Goal: Task Accomplishment & Management: Complete application form

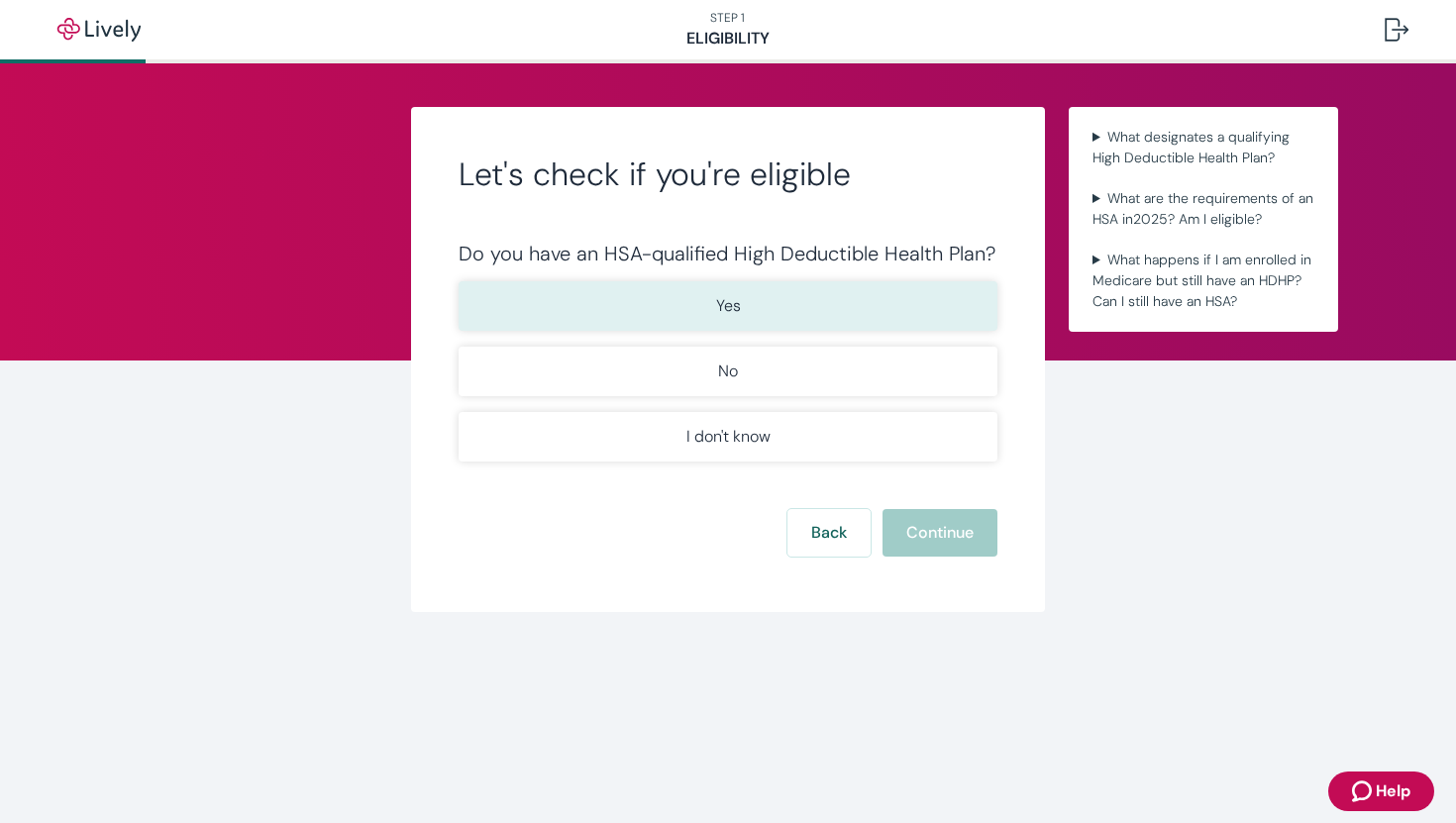
click at [861, 308] on button "Yes" at bounding box center [727, 306] width 539 height 50
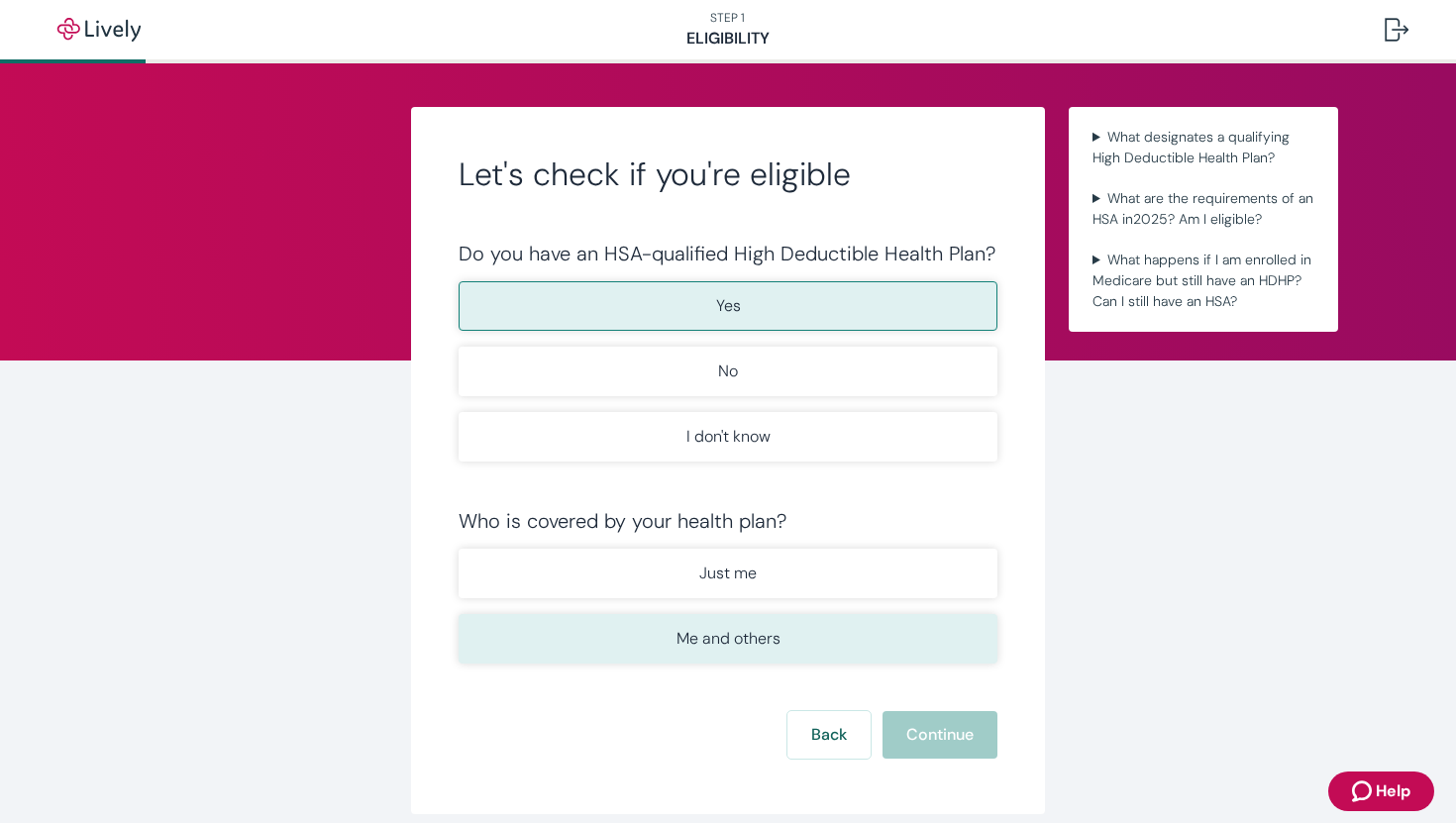
click at [846, 635] on button "Me and others" at bounding box center [727, 639] width 539 height 50
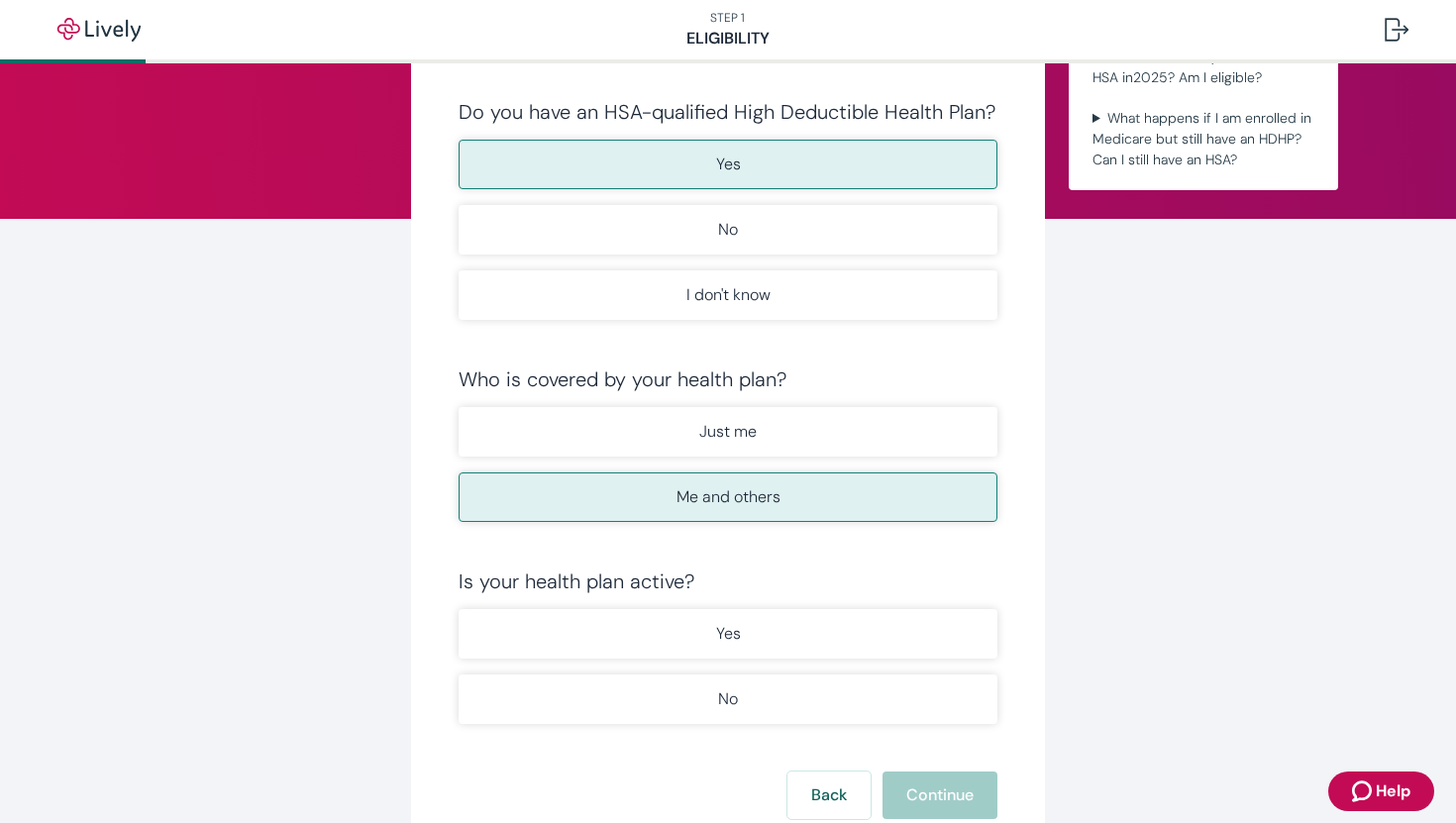
scroll to position [162, 0]
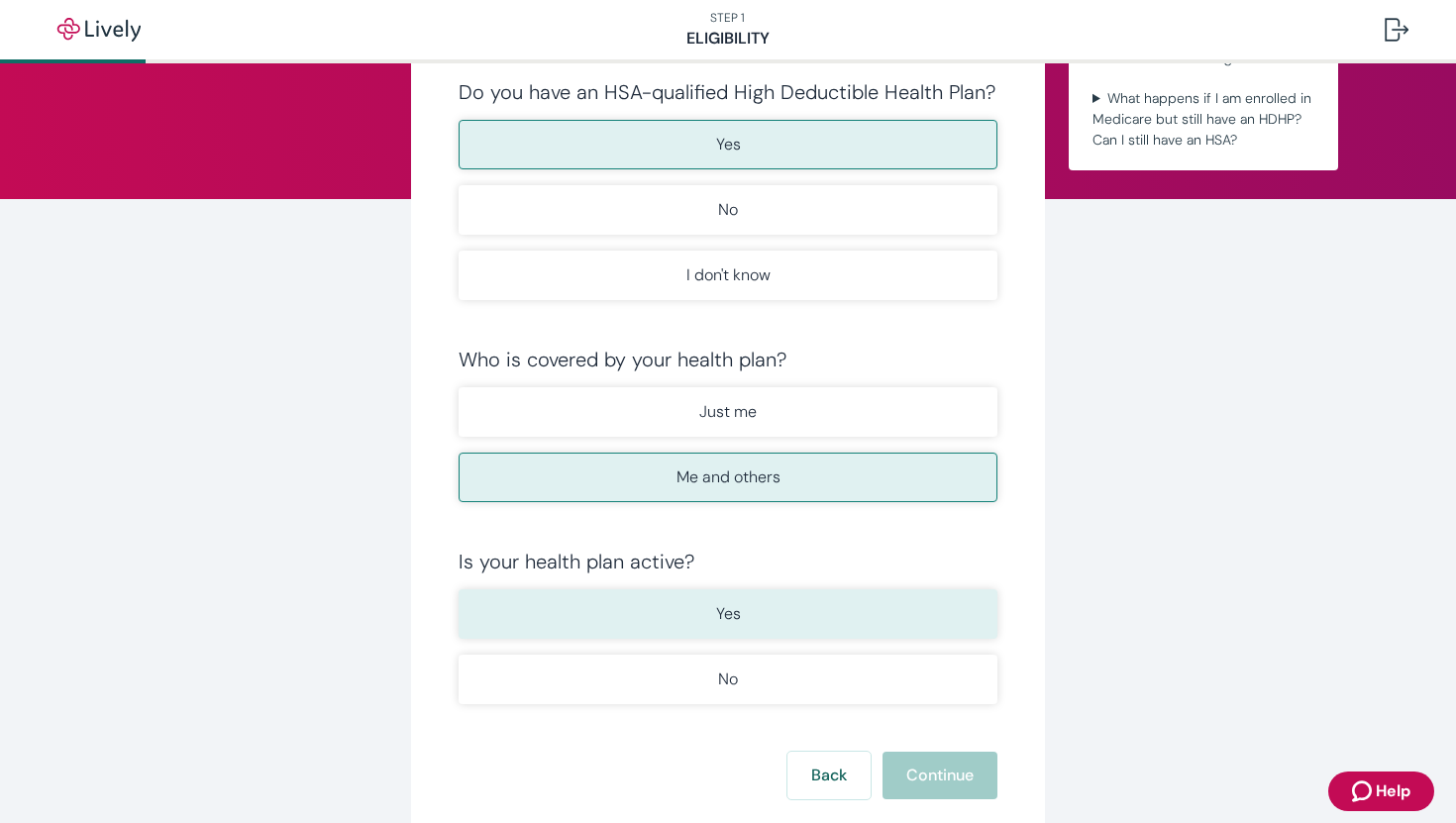
click at [761, 597] on button "Yes" at bounding box center [727, 614] width 539 height 50
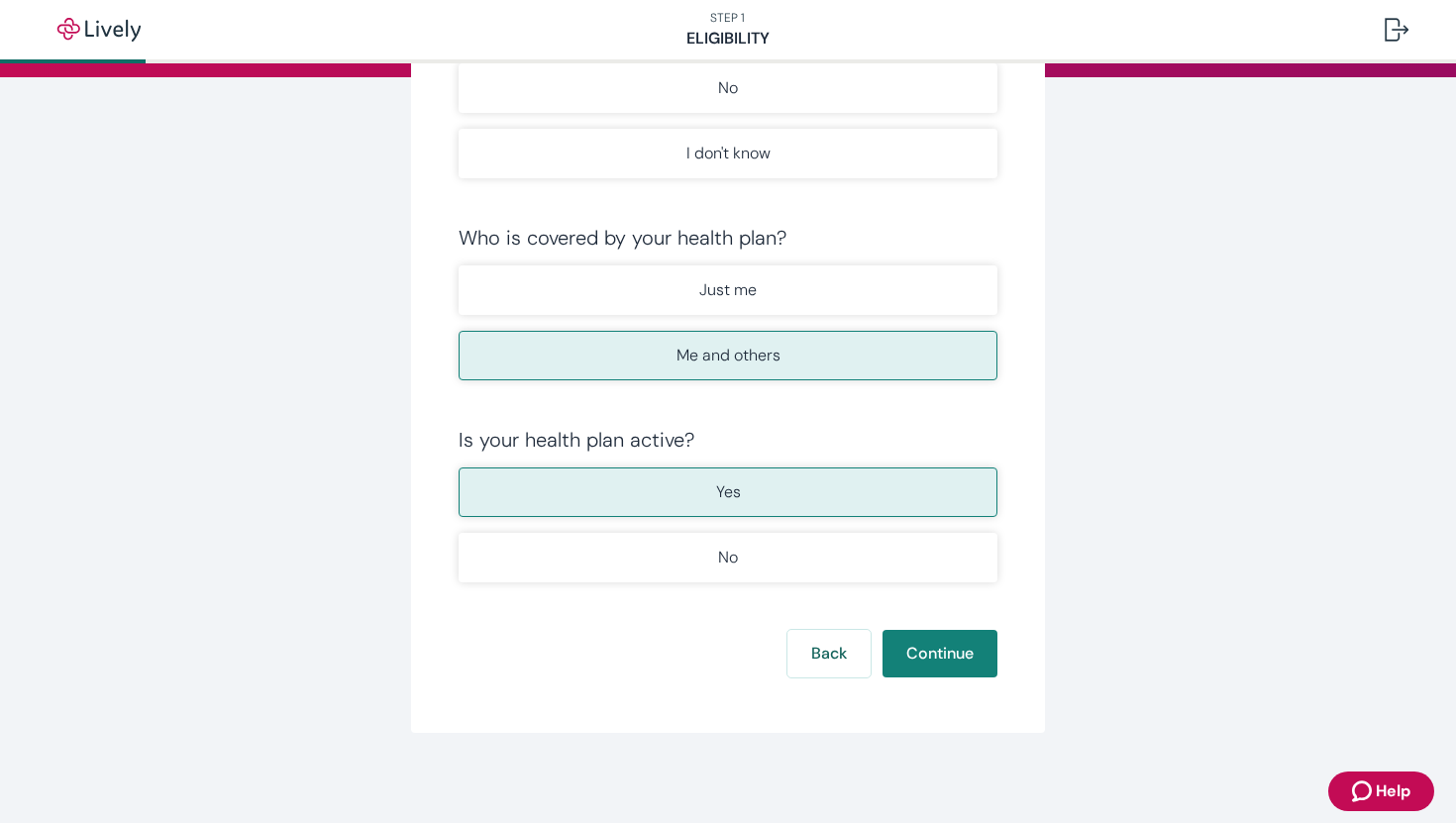
scroll to position [289, 0]
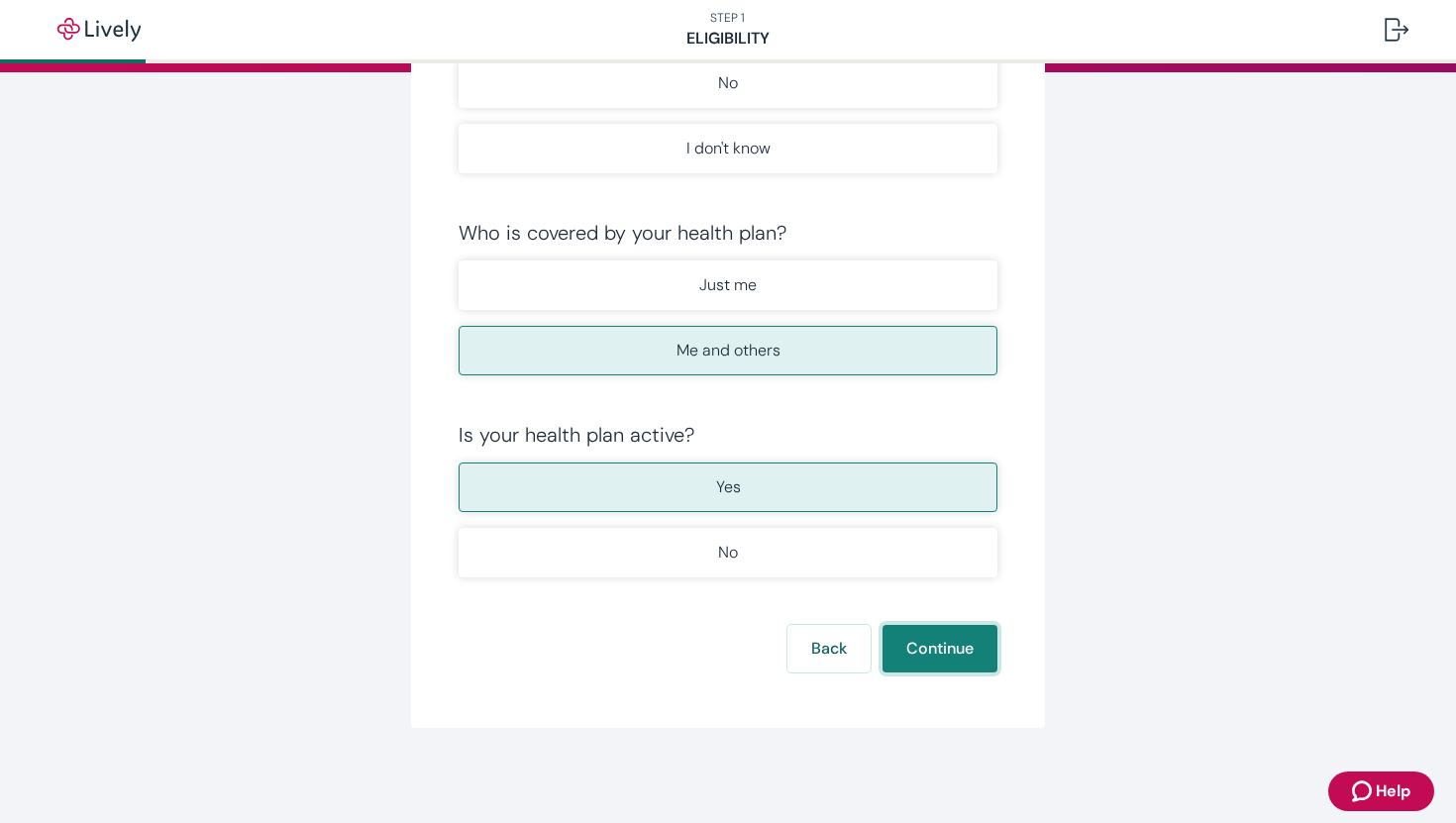
click at [938, 628] on button "Continue" at bounding box center [940, 648] width 115 height 48
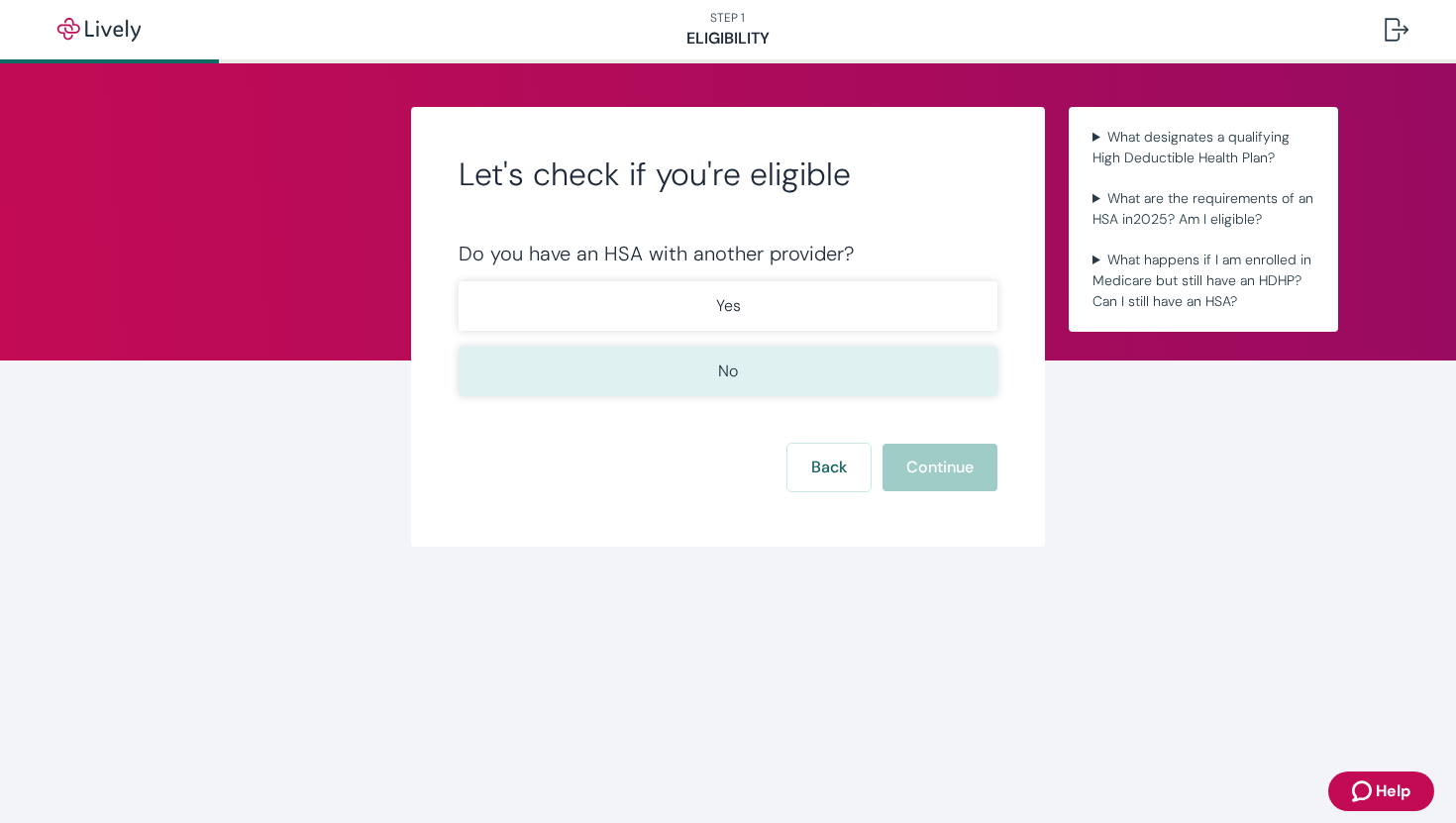
click at [787, 370] on button "No" at bounding box center [727, 371] width 539 height 50
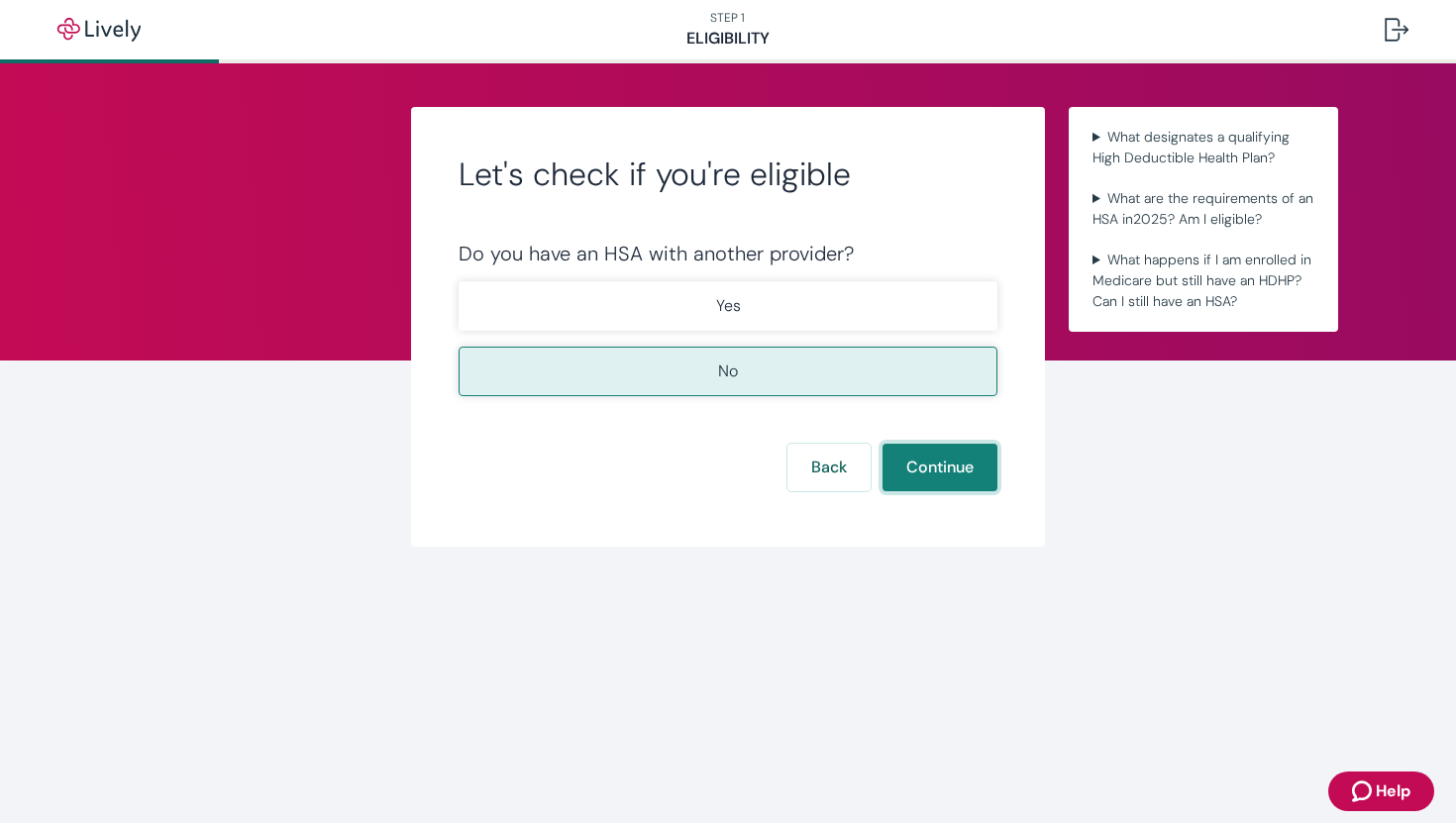
click at [949, 468] on button "Continue" at bounding box center [940, 467] width 115 height 48
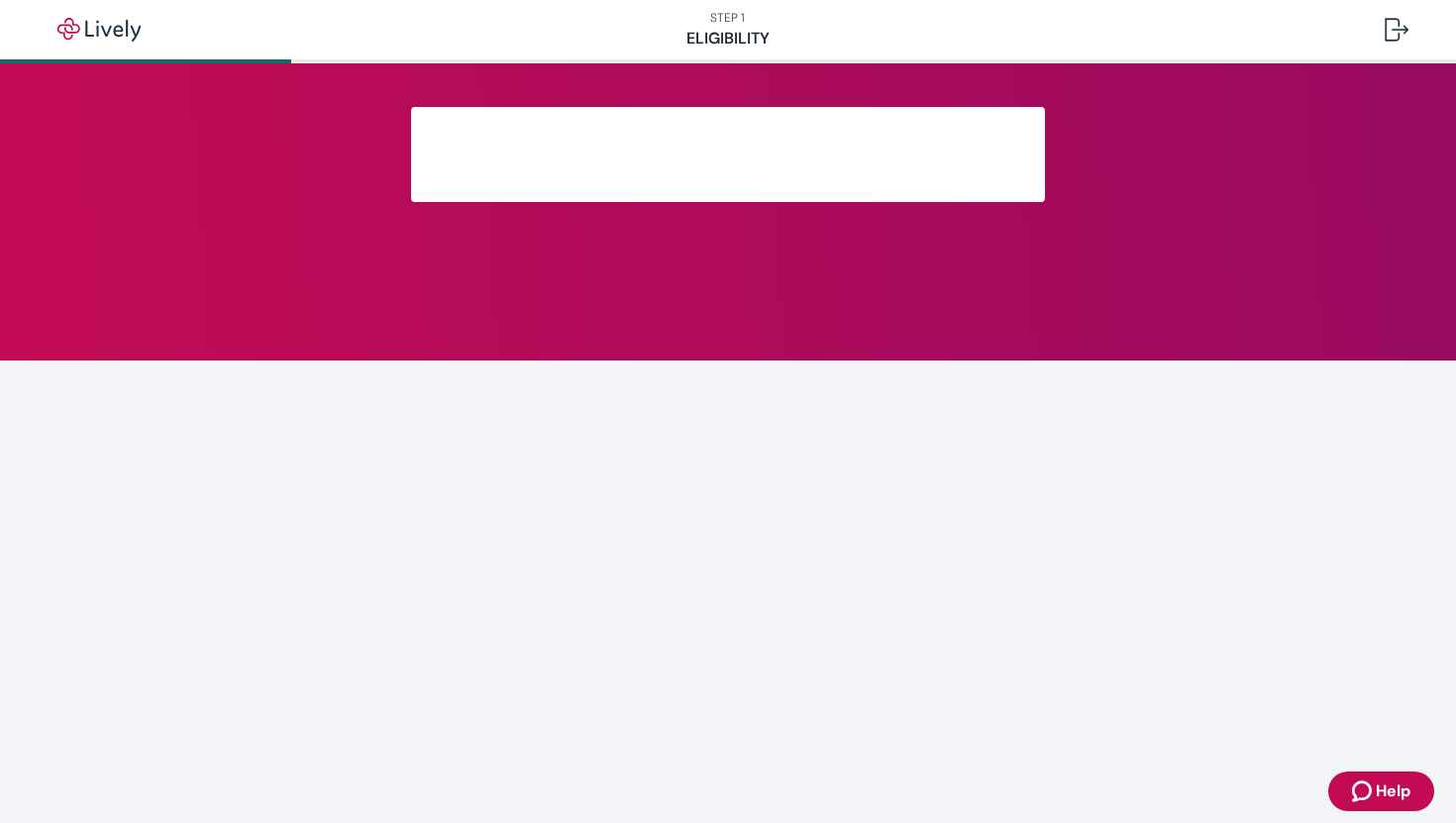
scroll to position [235, 0]
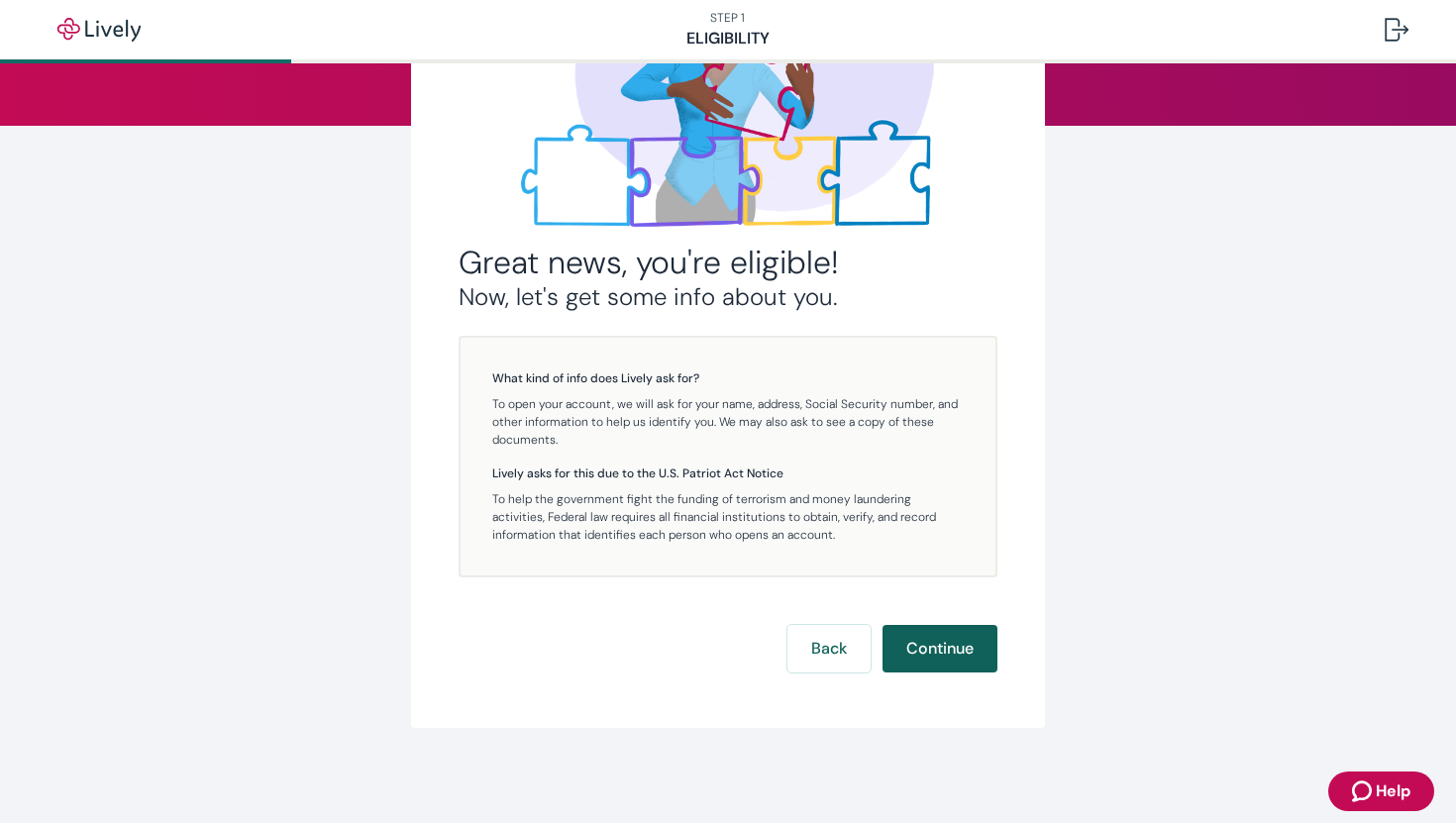
click at [956, 649] on button "Continue" at bounding box center [940, 648] width 115 height 48
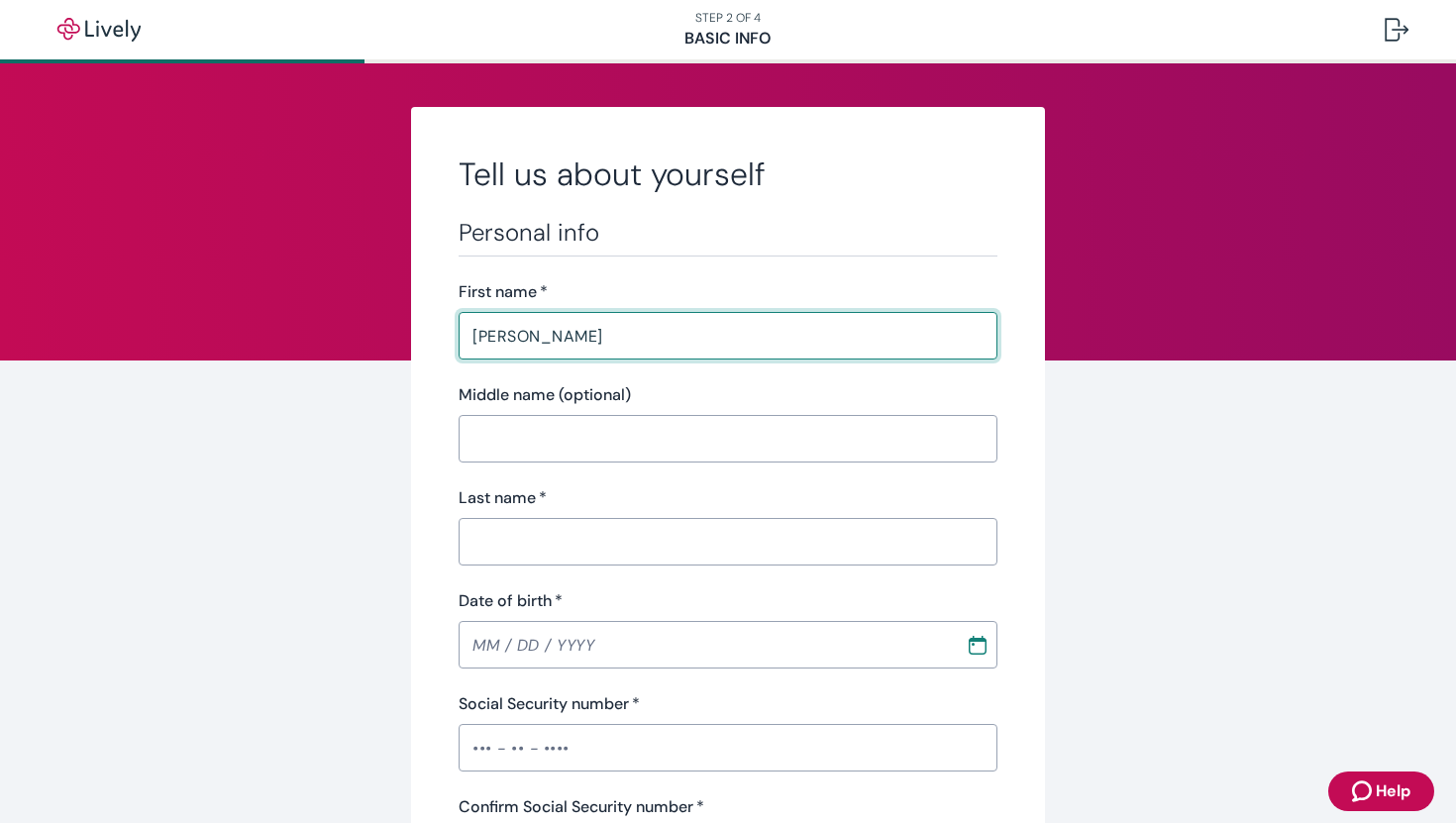
type input "[PERSON_NAME]"
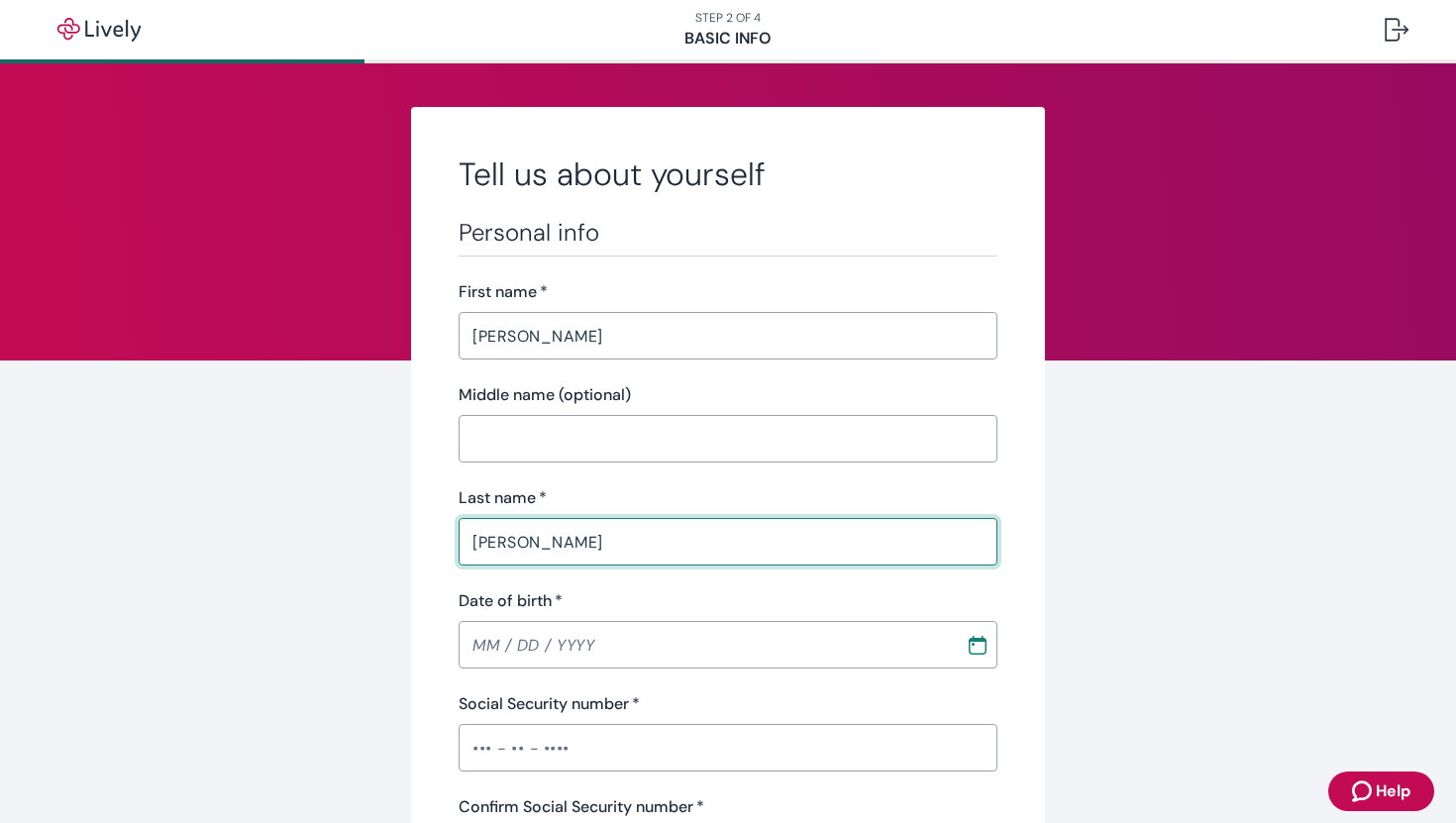
type input "[PERSON_NAME]"
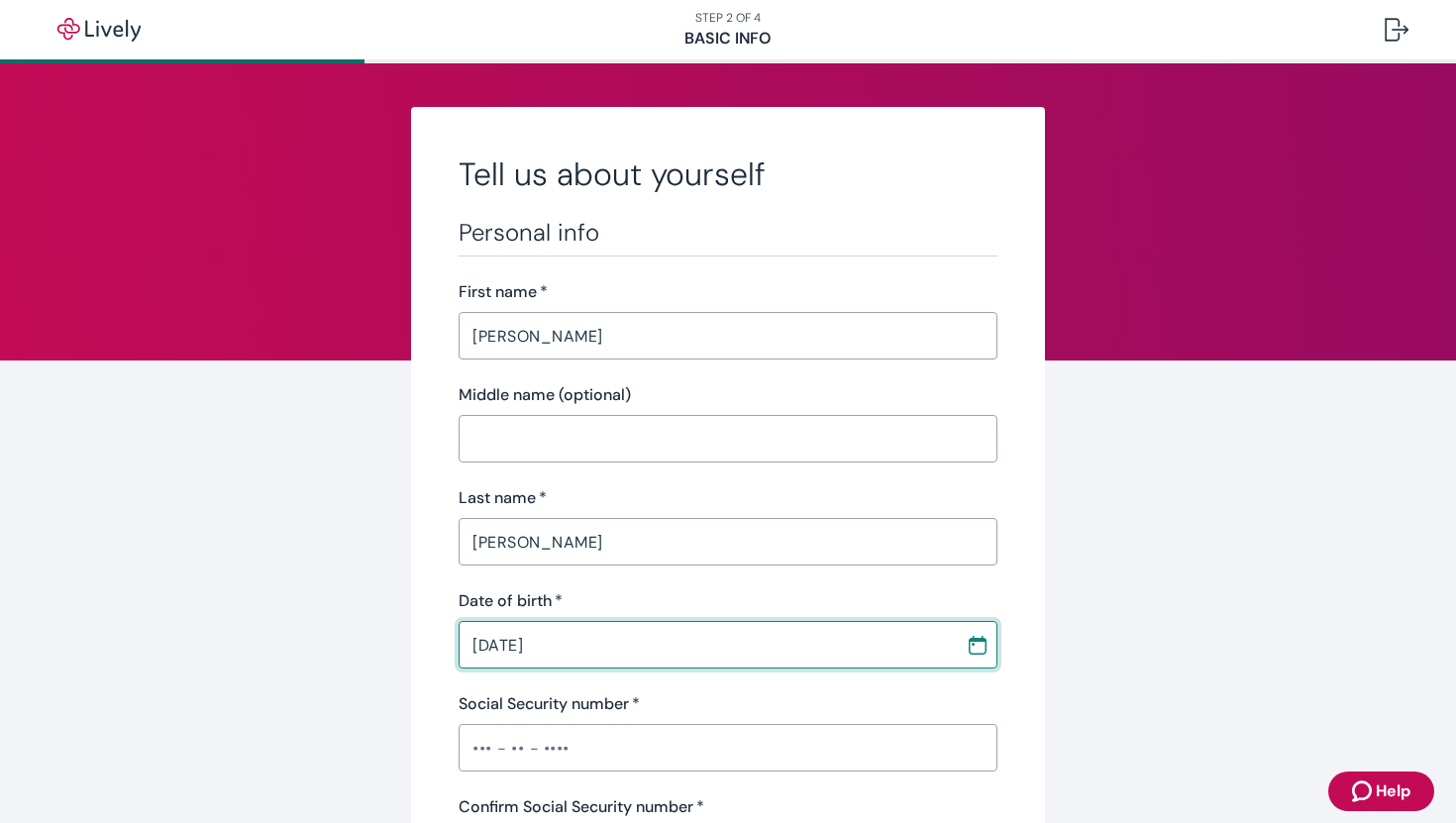
type input "[DATE]"
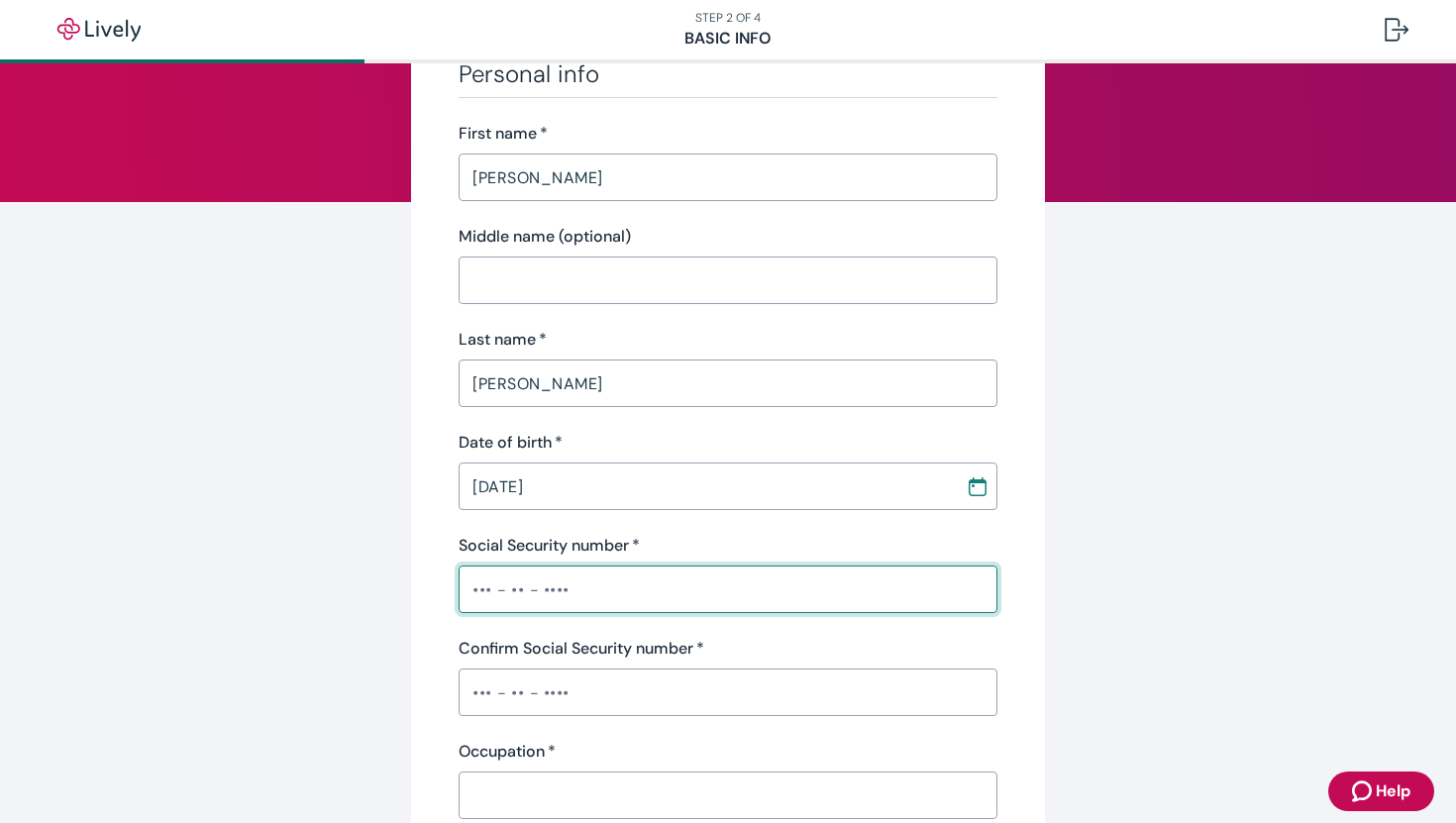
scroll to position [175, 0]
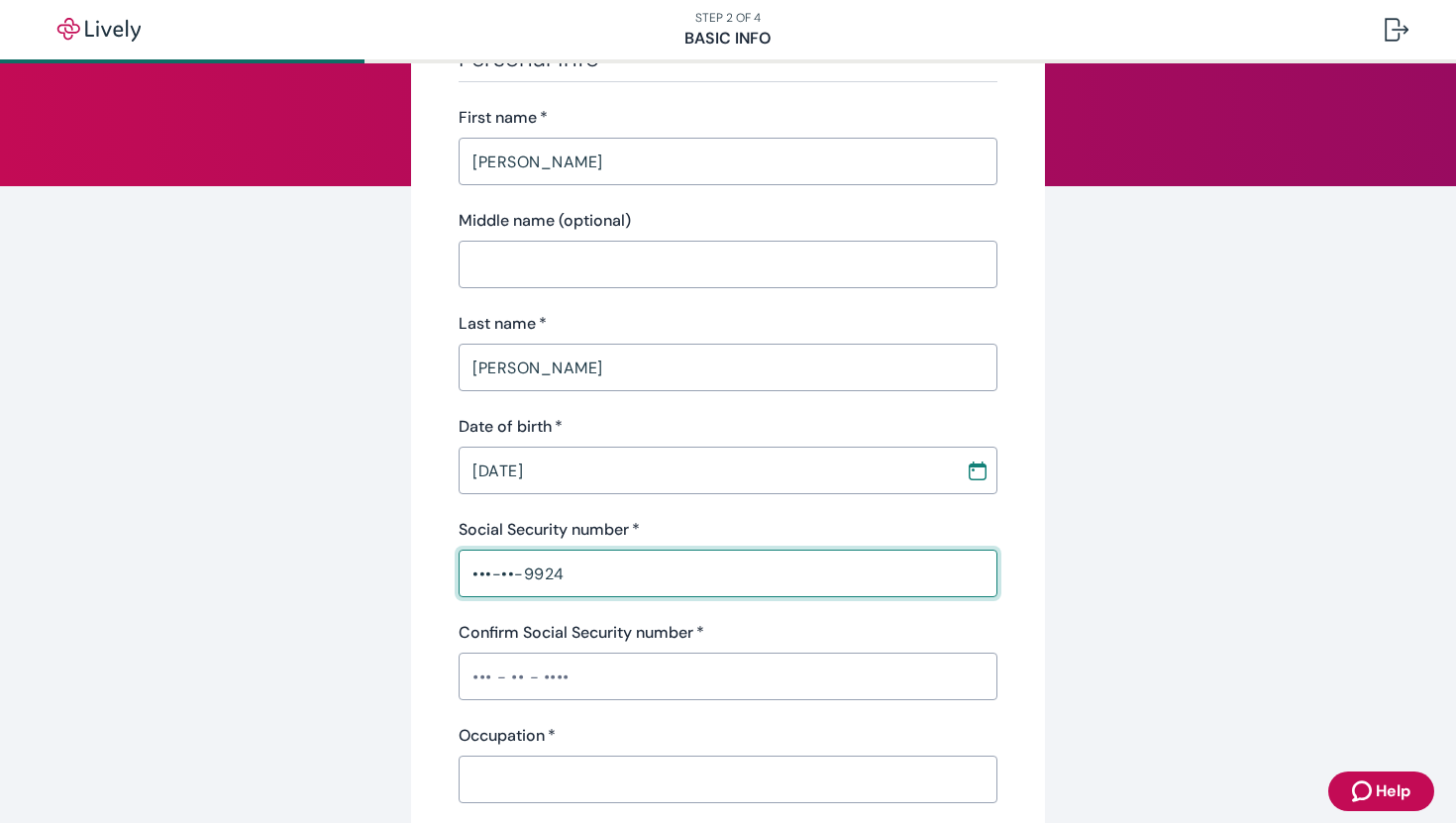
type input "•••-••-9924"
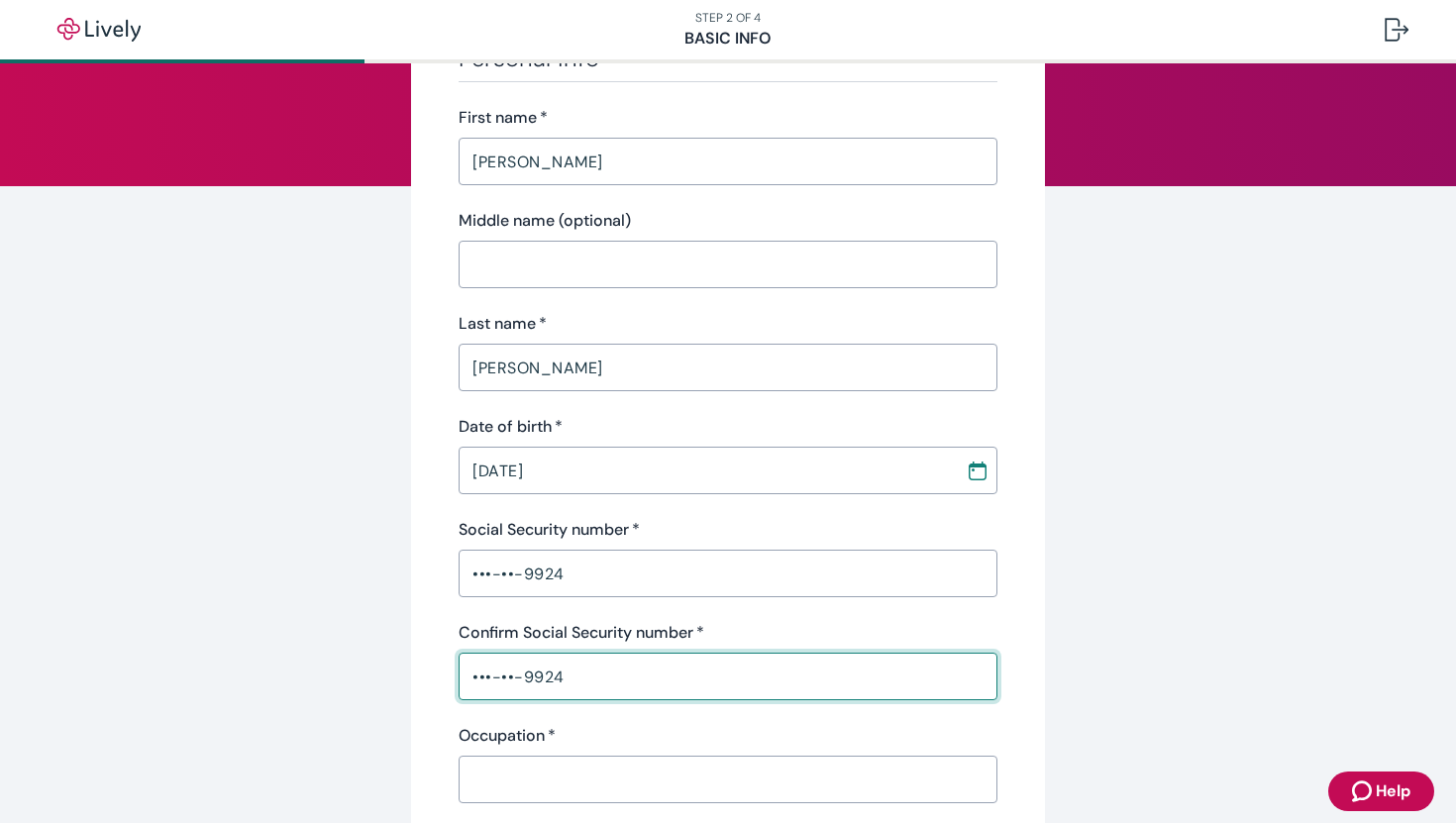
type input "•••-••-9924"
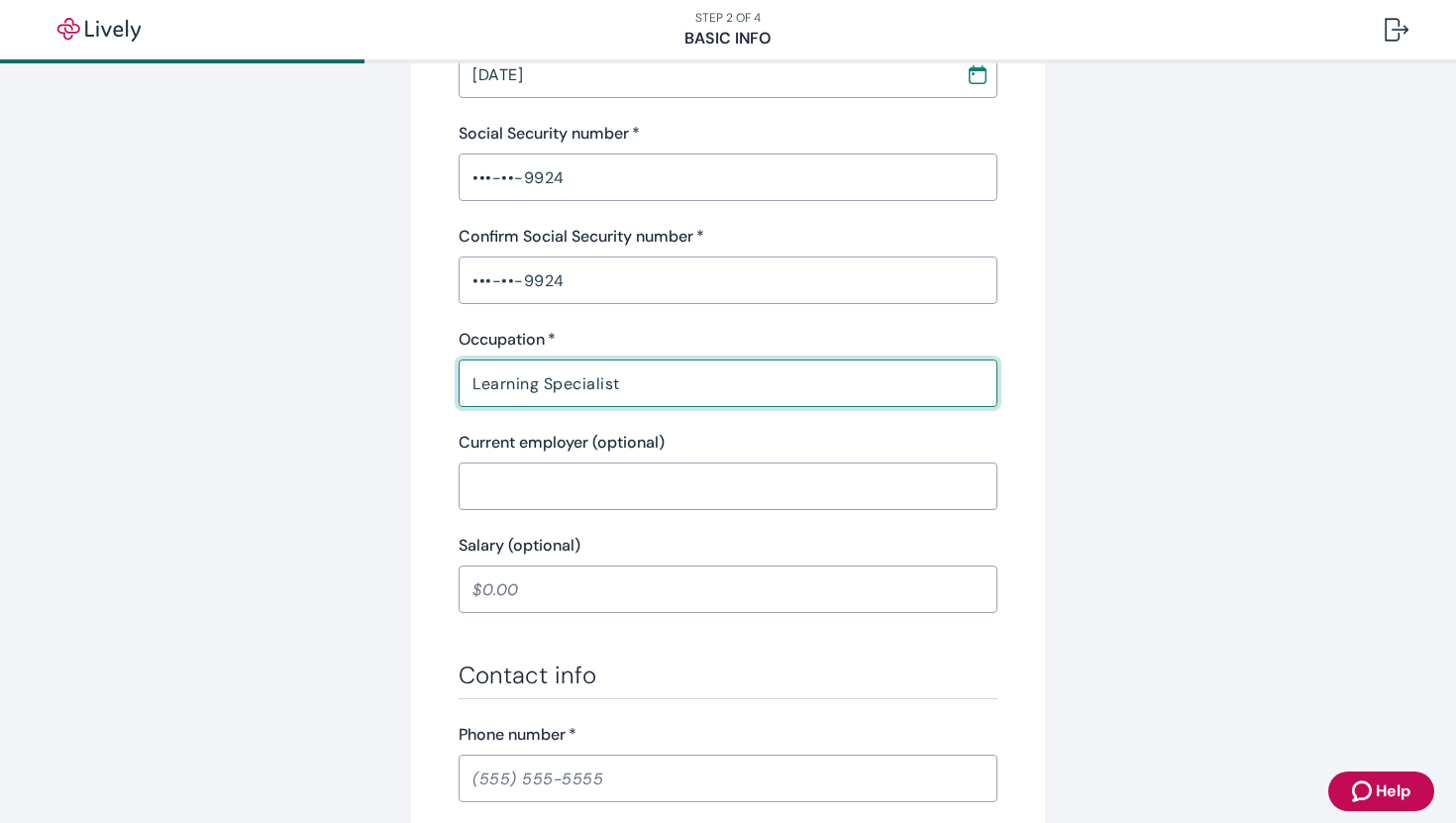
scroll to position [580, 0]
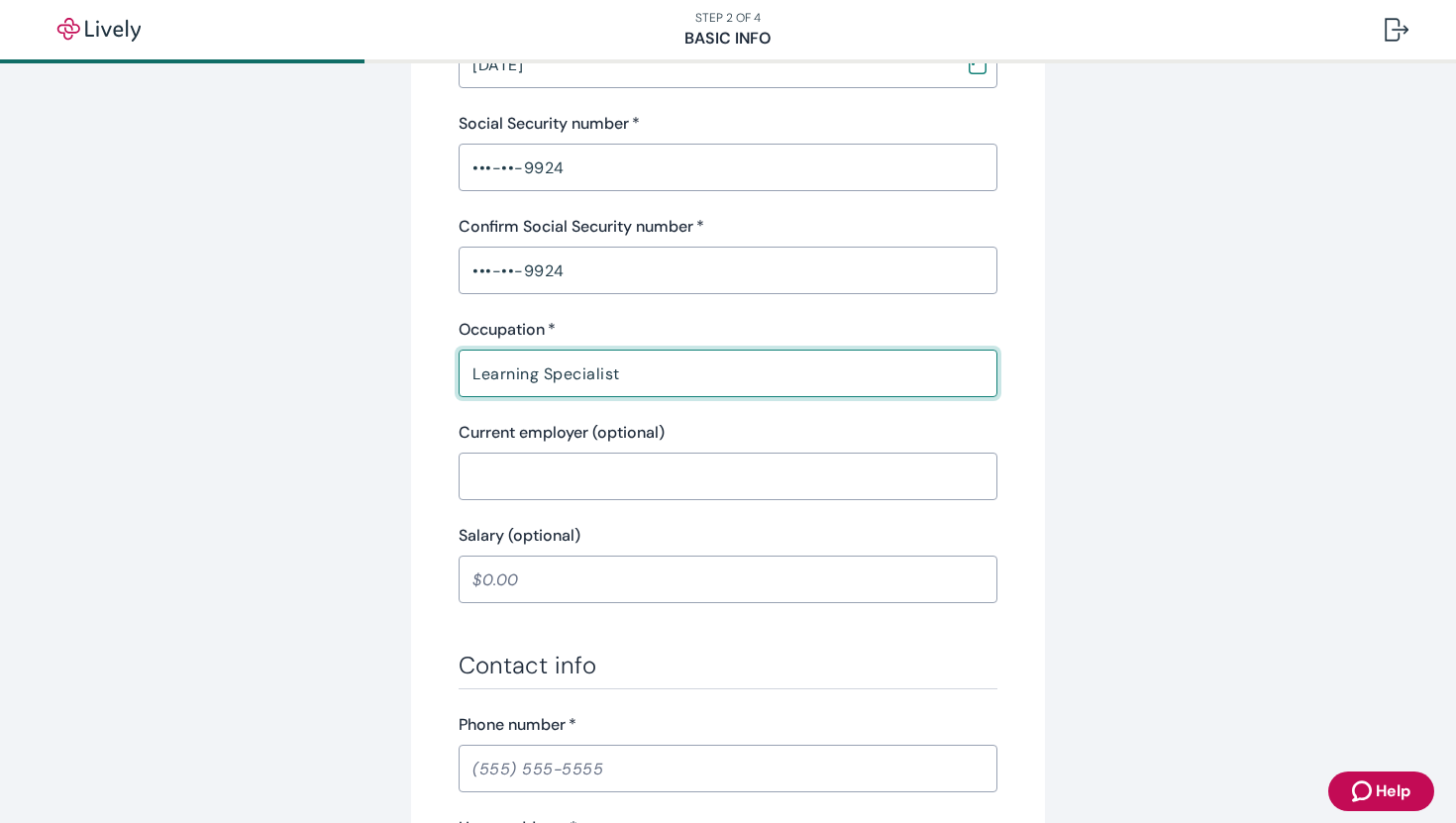
type input "Learning Specialist"
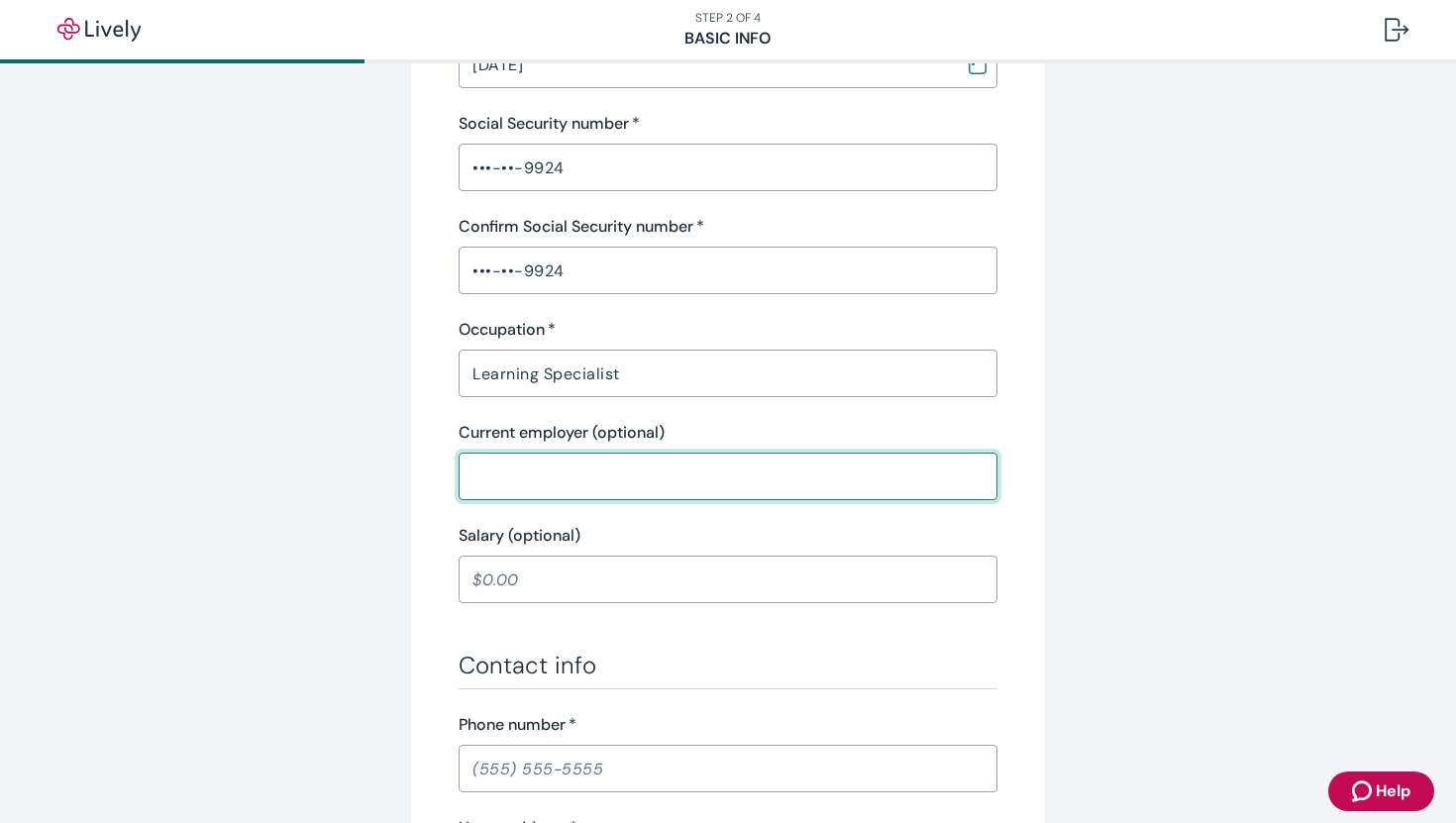
click at [705, 463] on input "Current employer (optional)" at bounding box center [727, 476] width 539 height 40
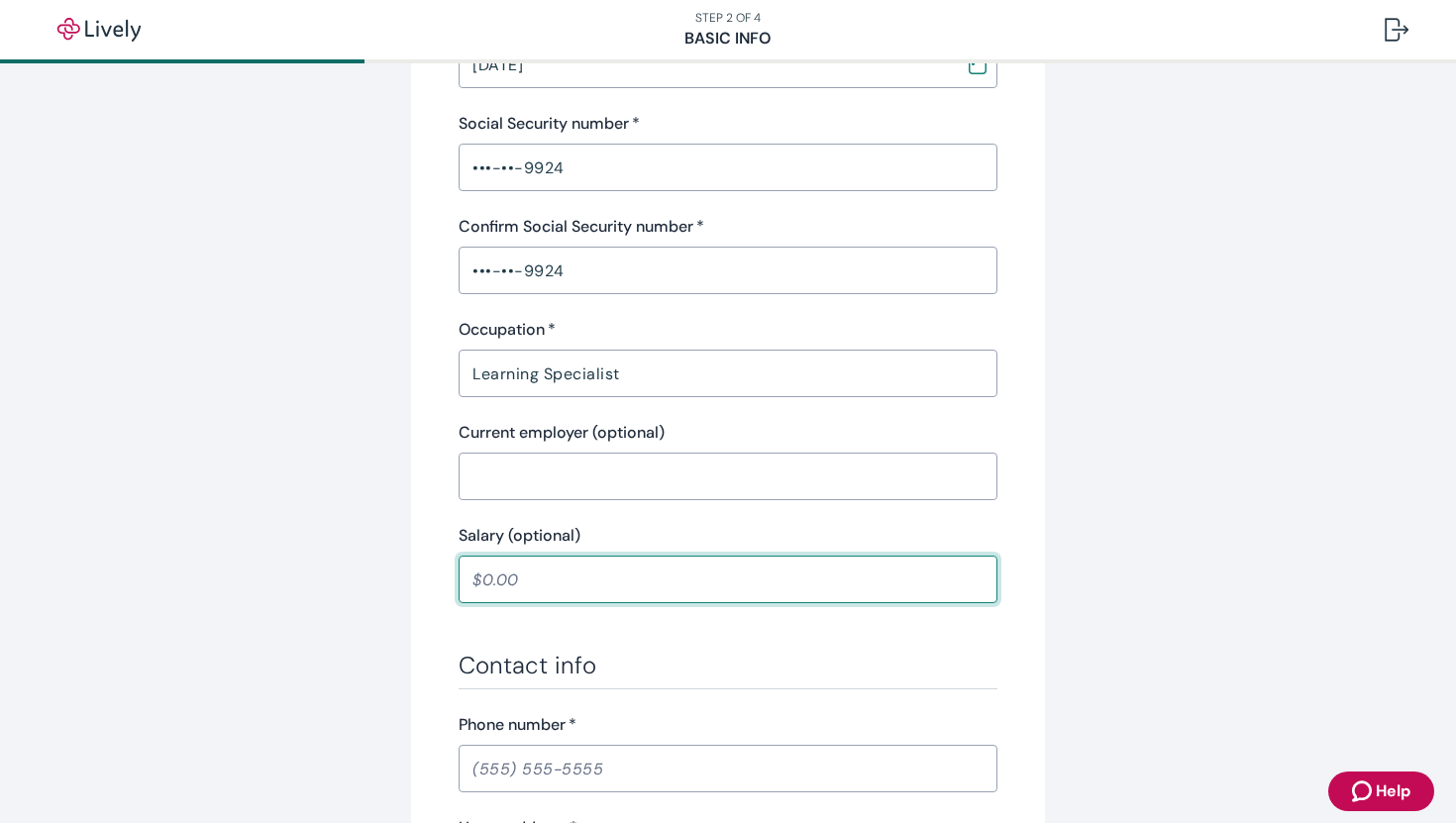
click at [642, 577] on input "Salary (optional)" at bounding box center [727, 579] width 539 height 40
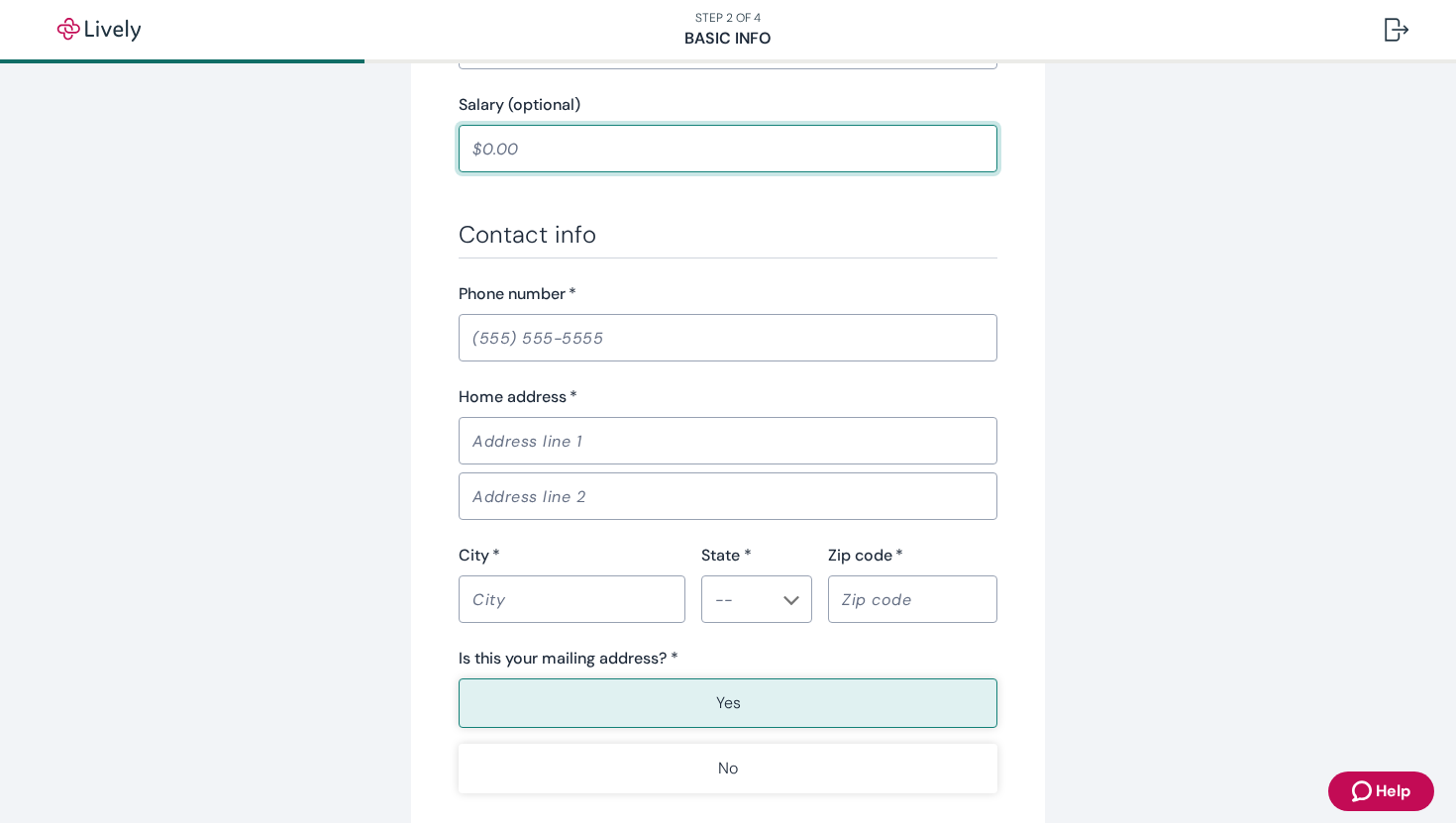
scroll to position [1040, 0]
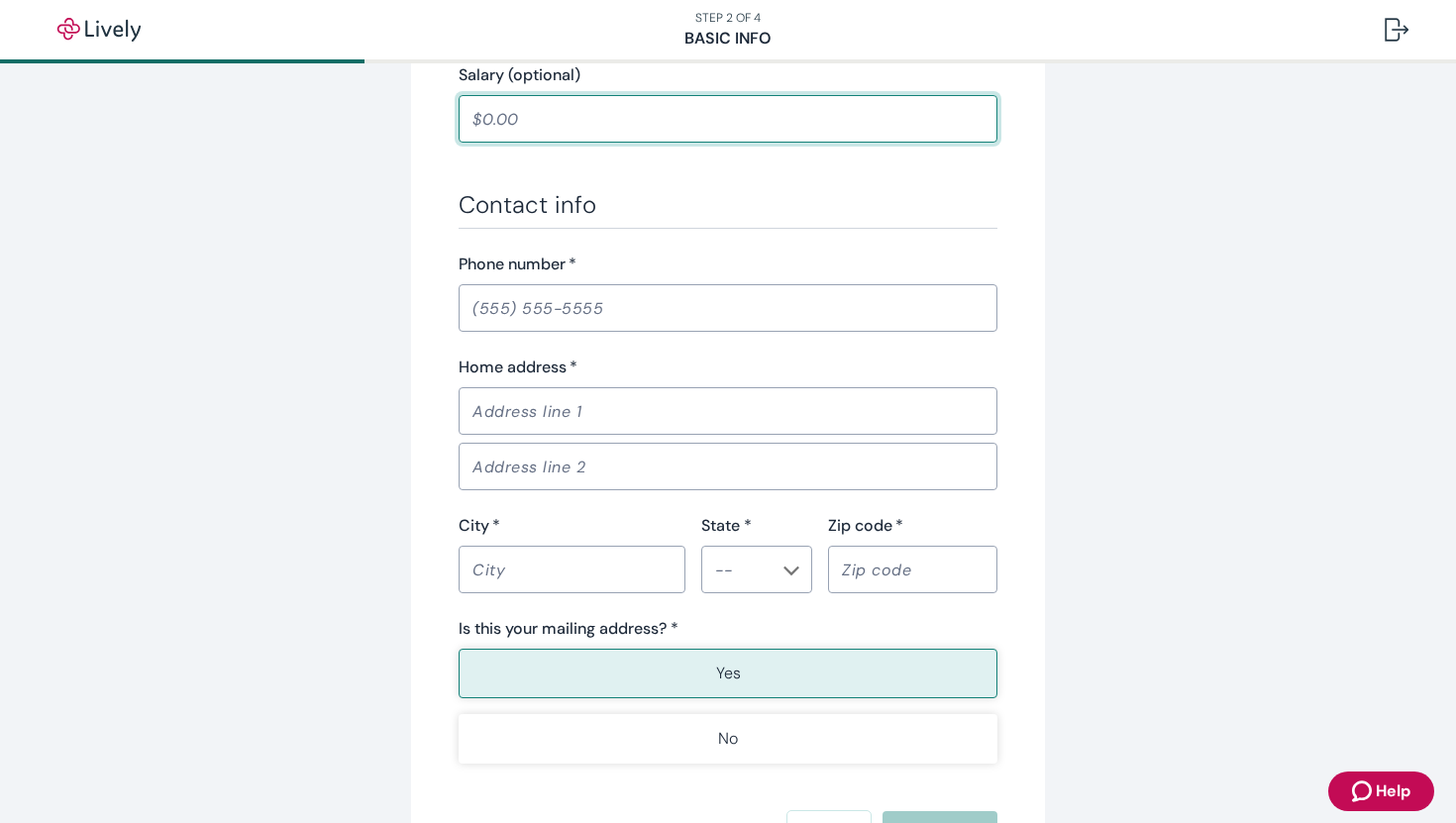
click at [624, 328] on div "​" at bounding box center [727, 308] width 539 height 48
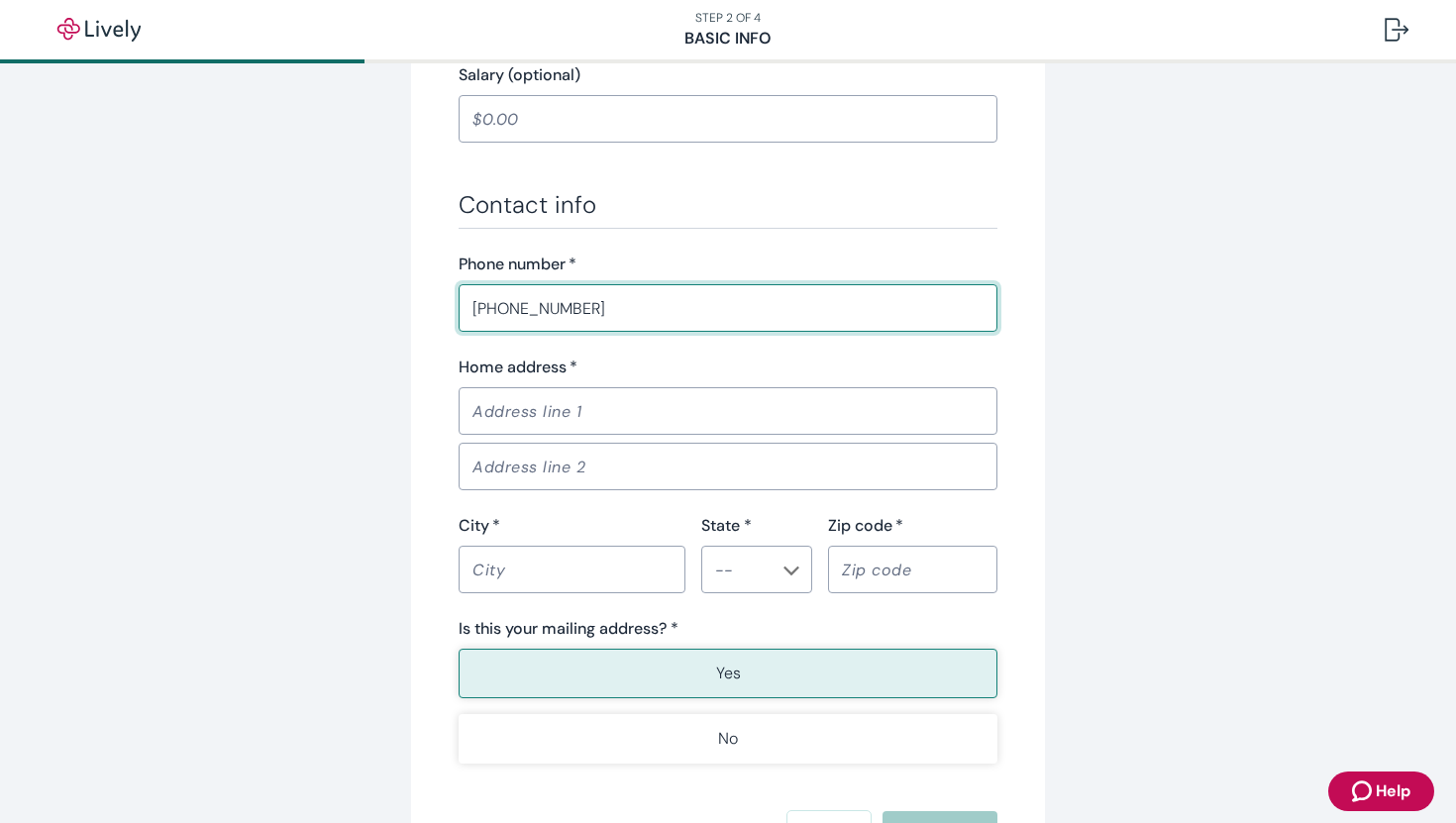
type input "[PHONE_NUMBER]"
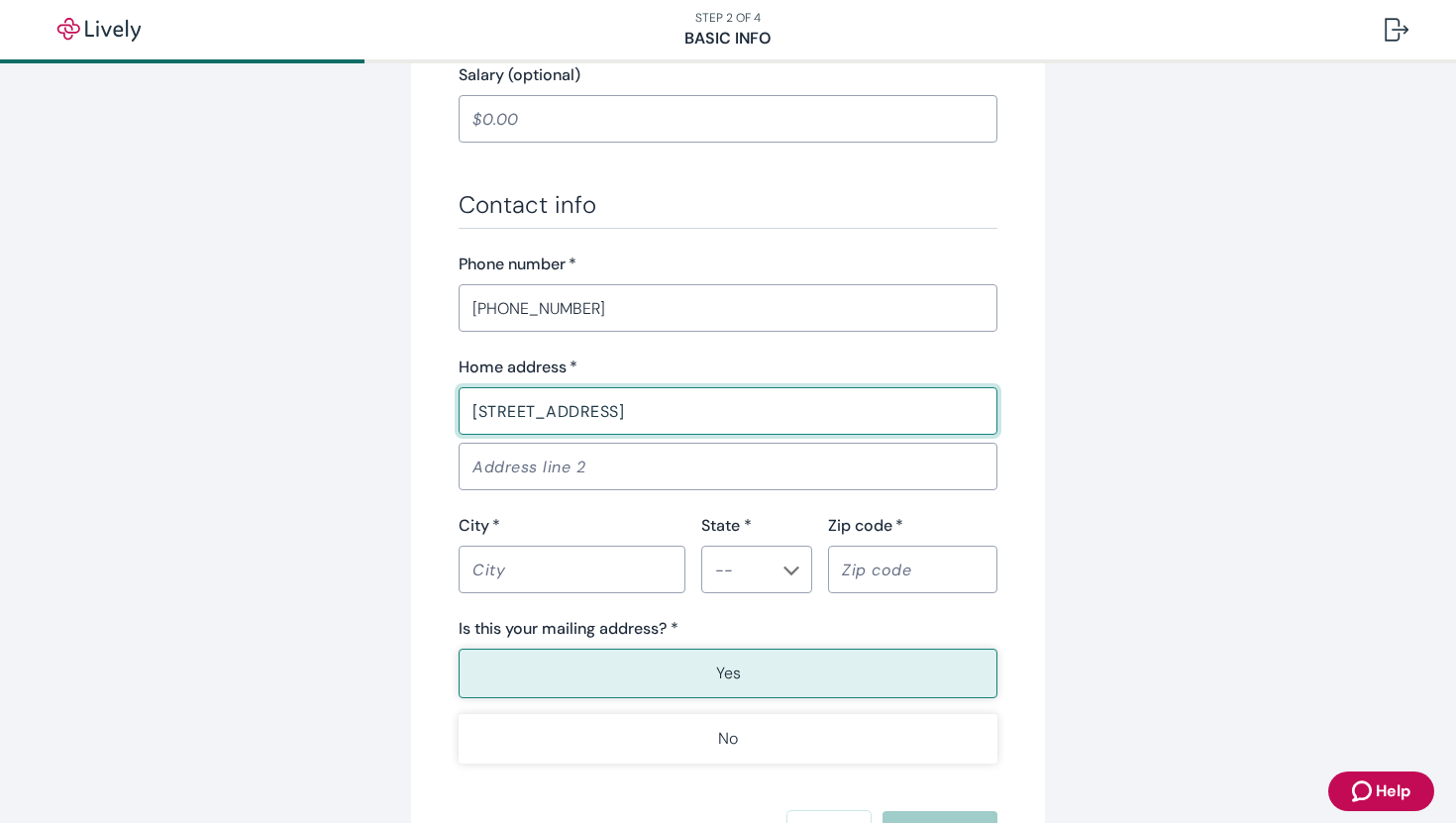
type input "[STREET_ADDRESS]"
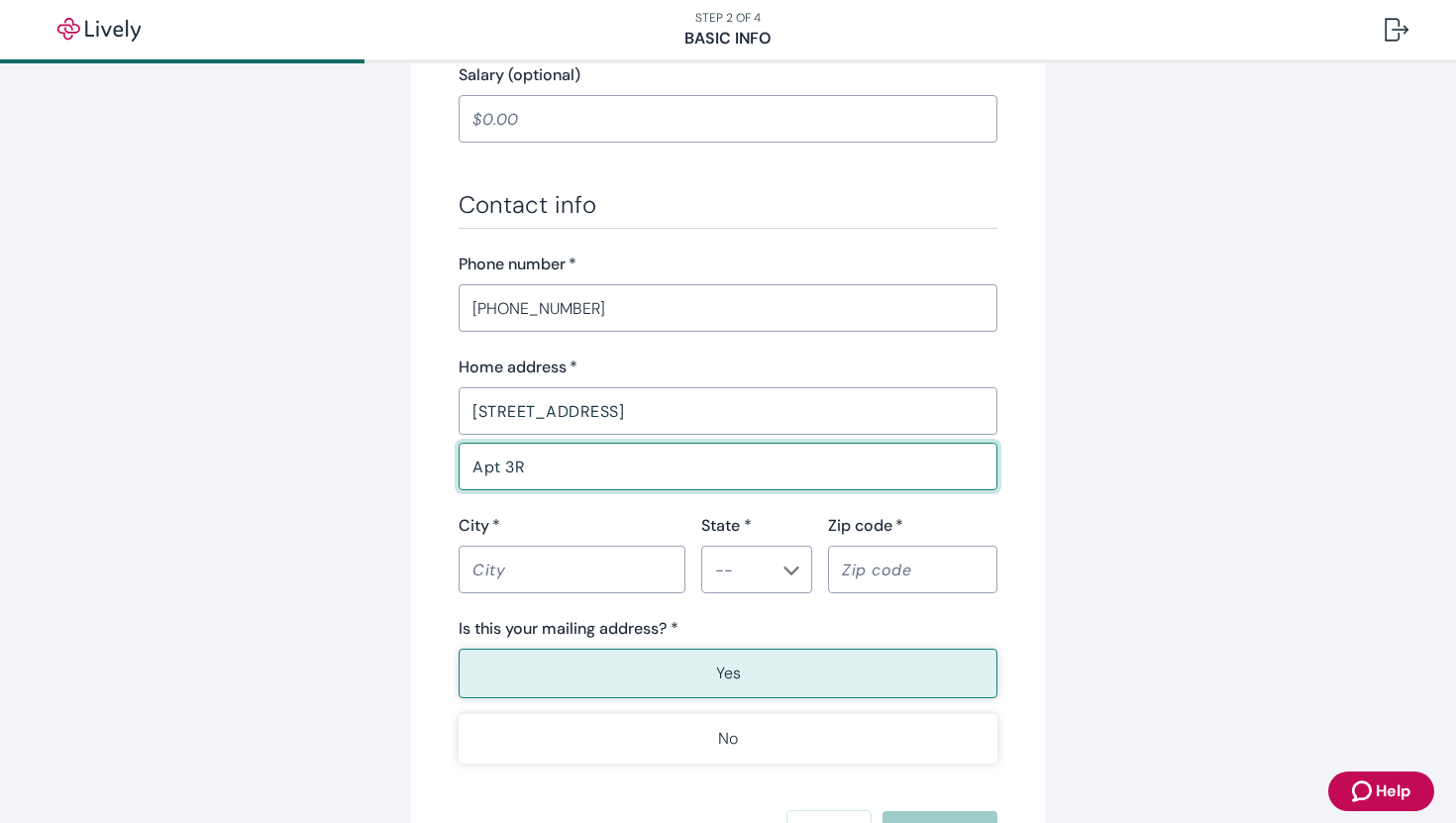
type input "Apt 3R"
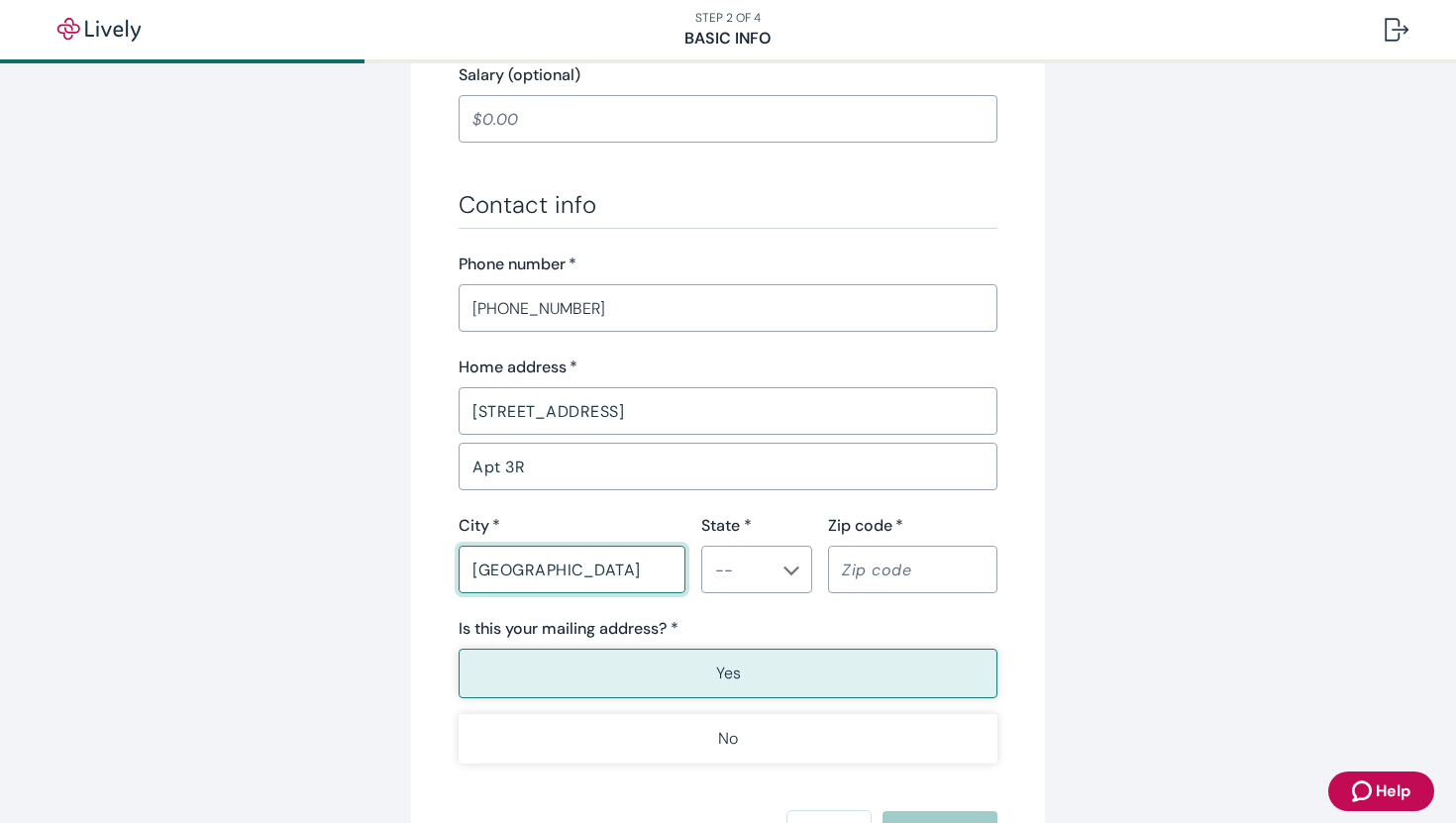
type input "[GEOGRAPHIC_DATA]"
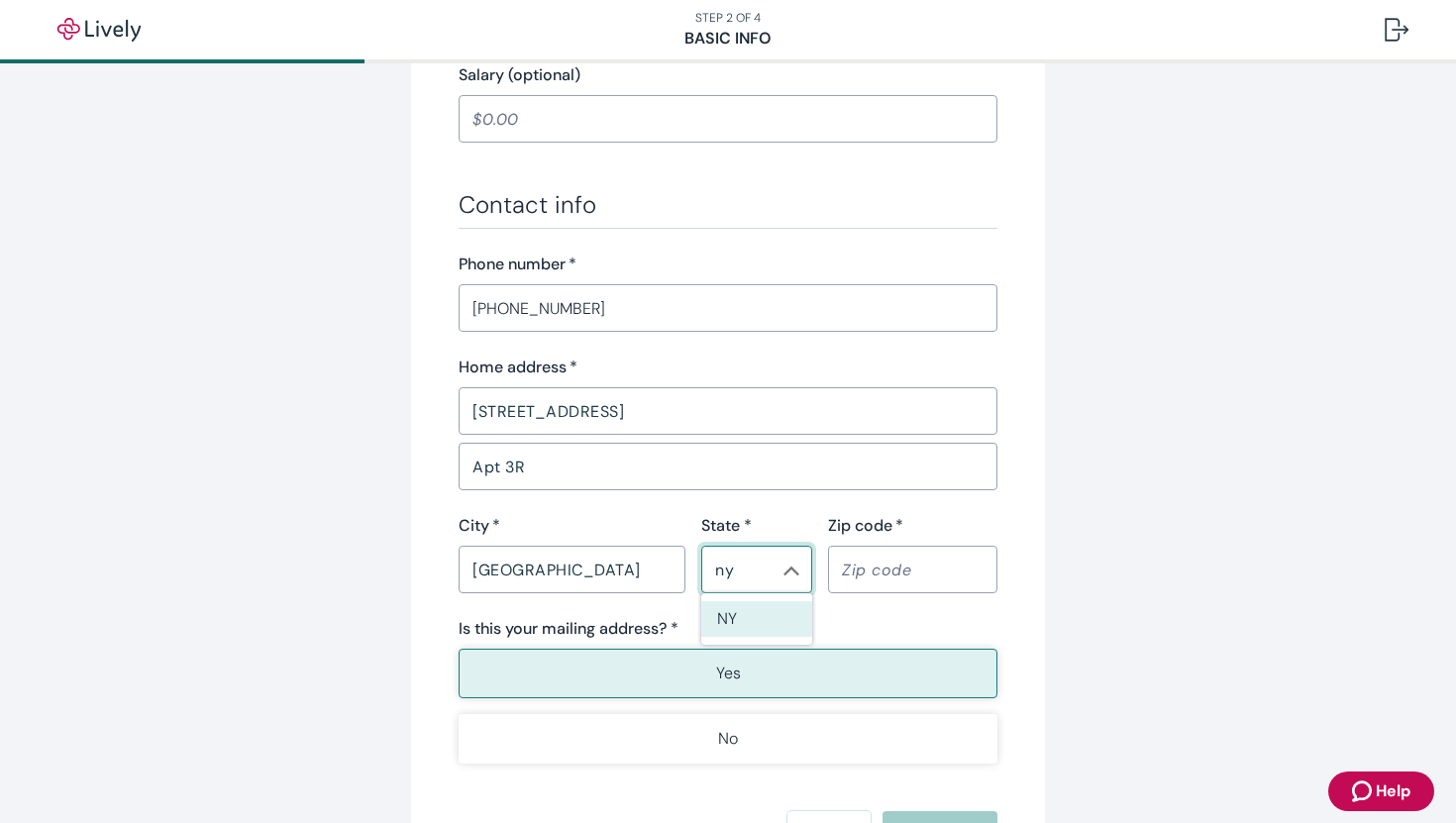
type input "NY"
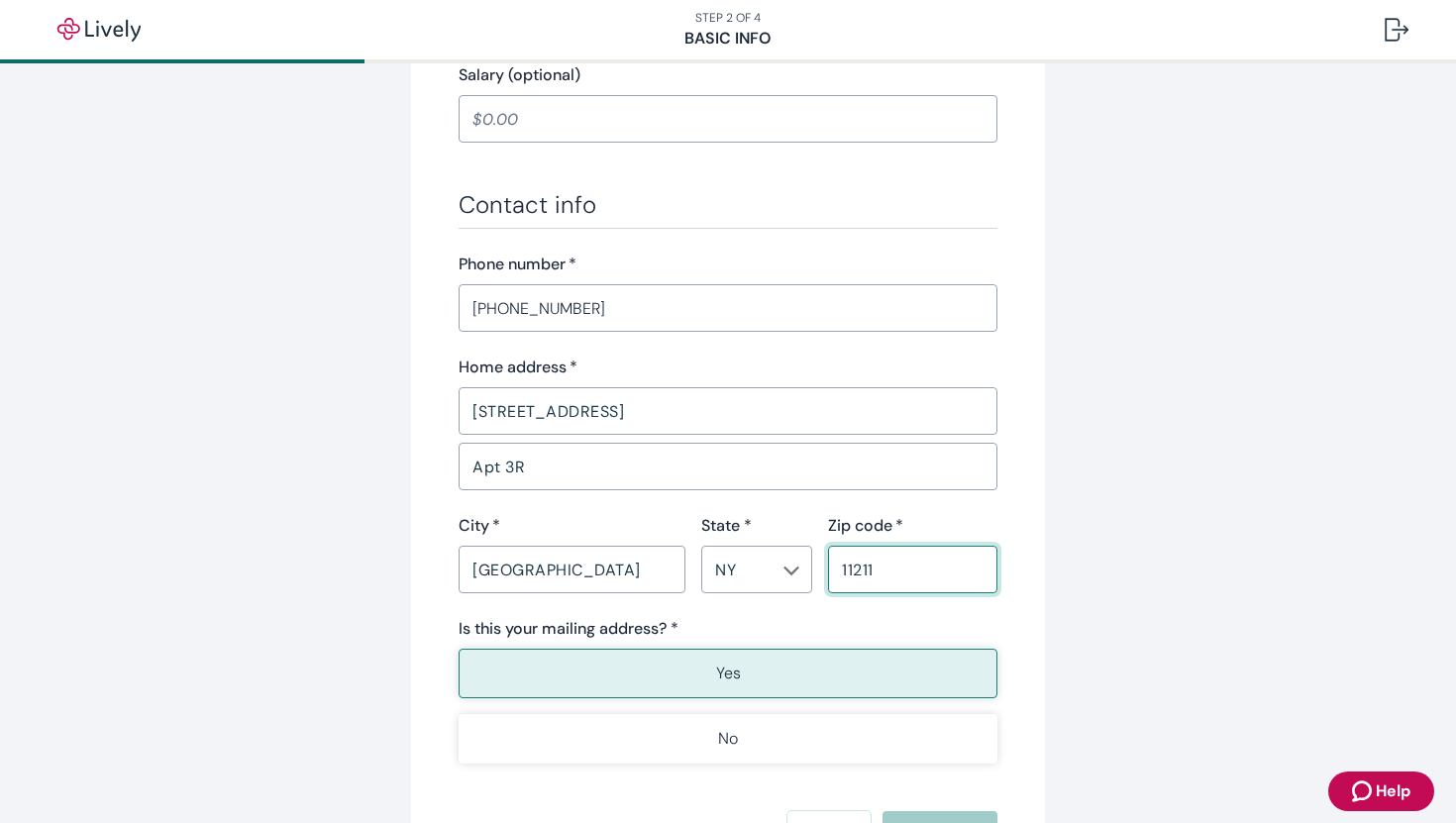
type input "11211"
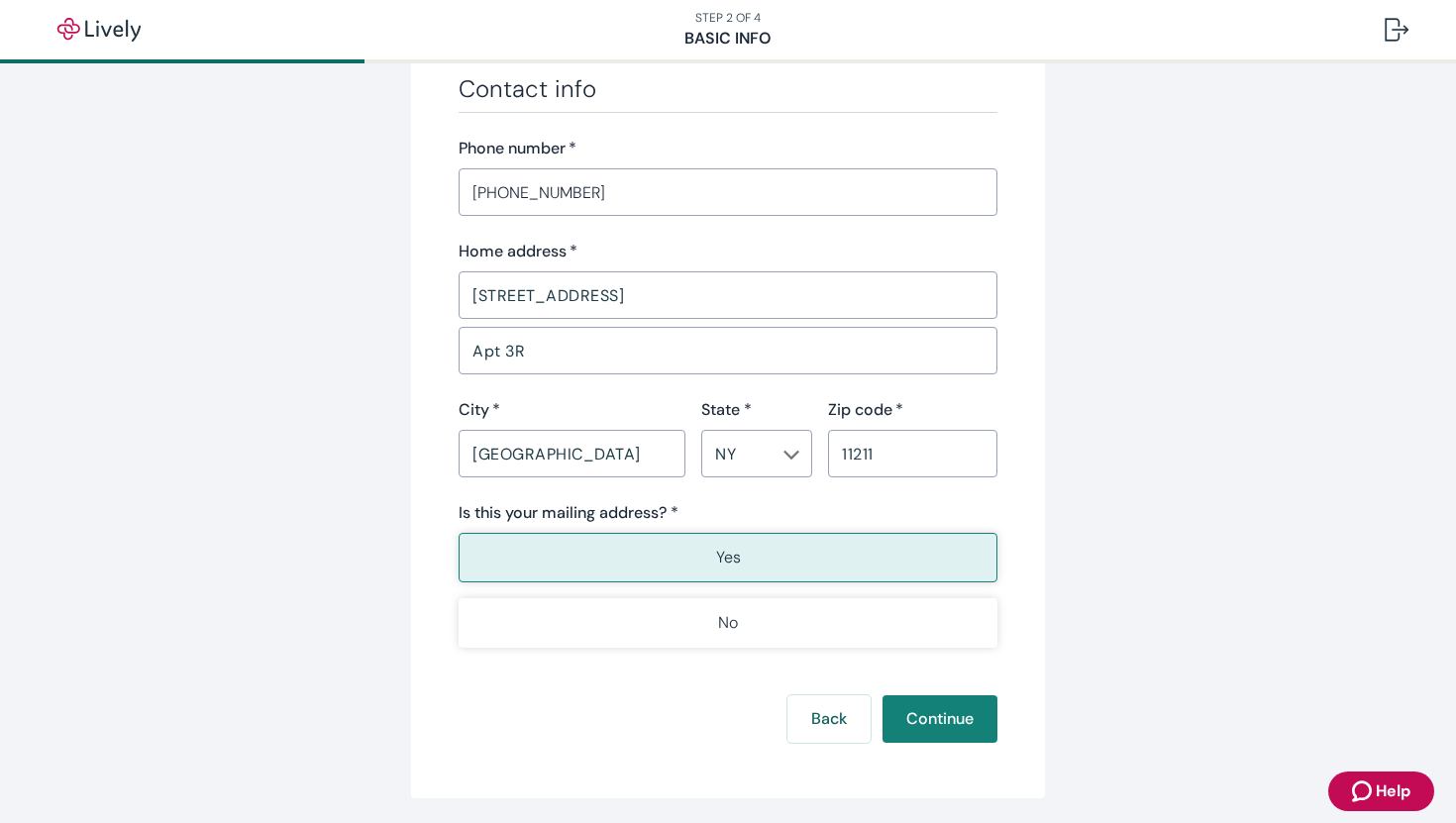
scroll to position [1159, 0]
click at [928, 725] on button "Continue" at bounding box center [940, 716] width 115 height 48
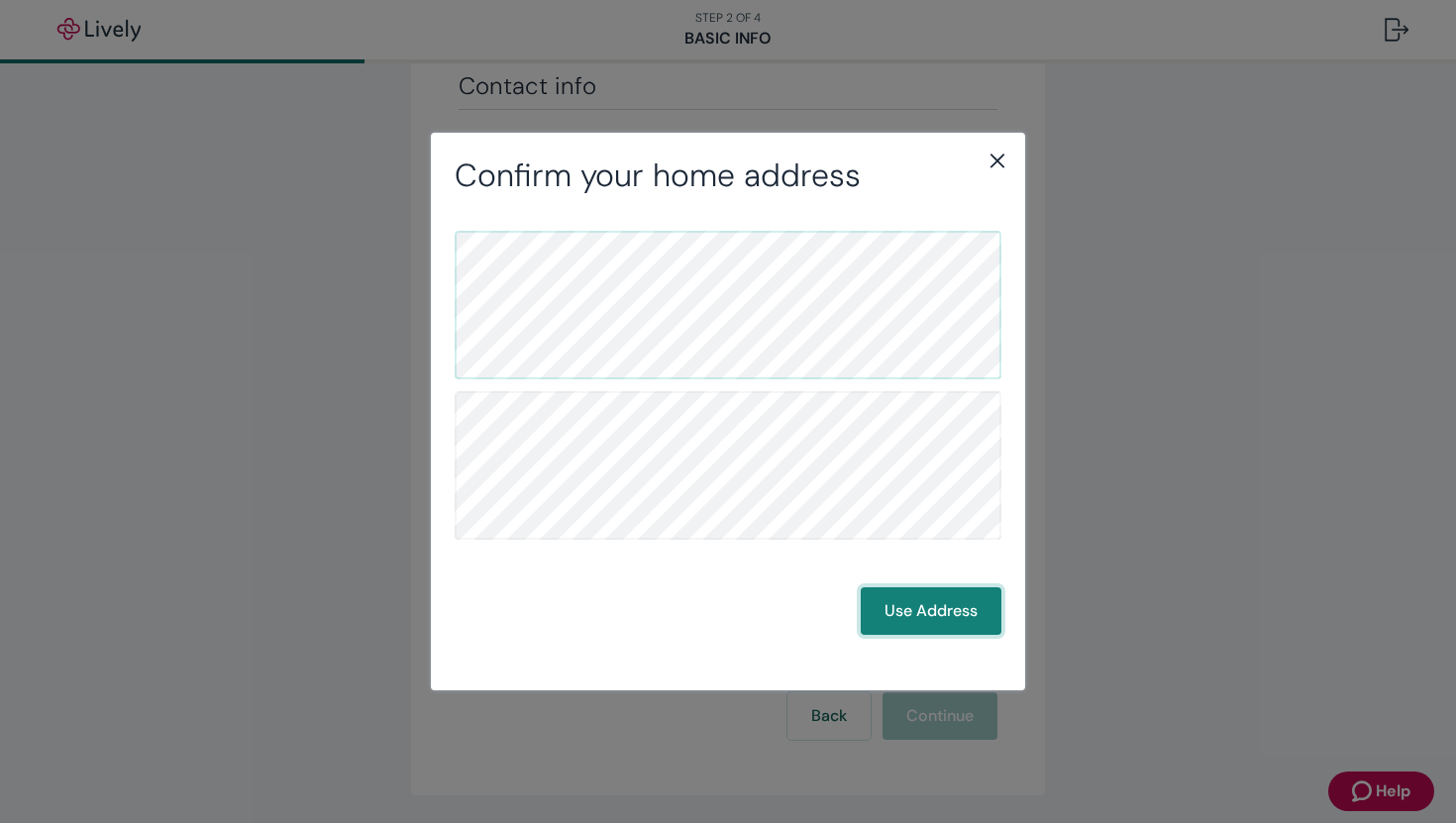
click at [954, 610] on button "Use Address" at bounding box center [931, 611] width 141 height 48
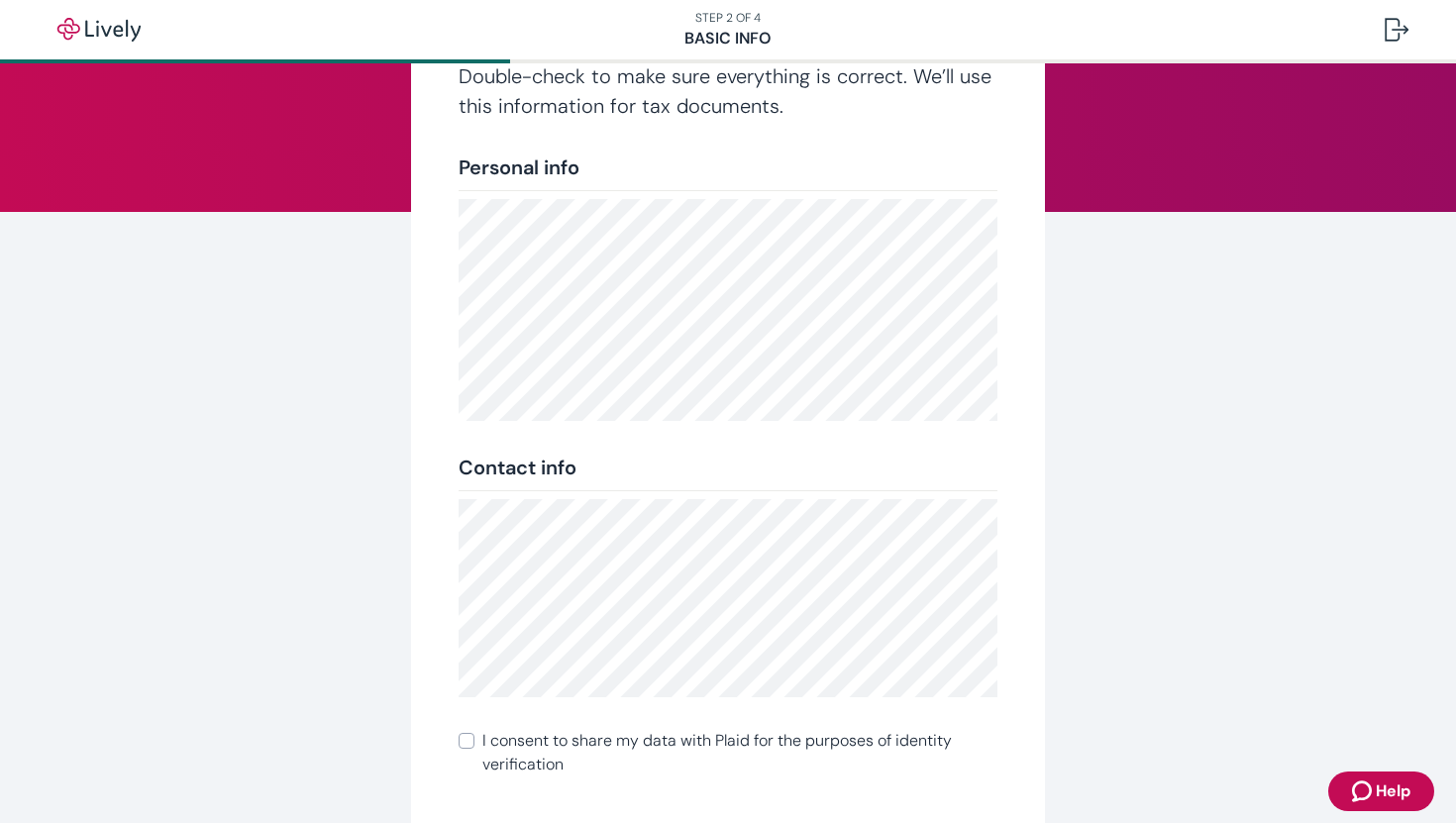
scroll to position [287, 0]
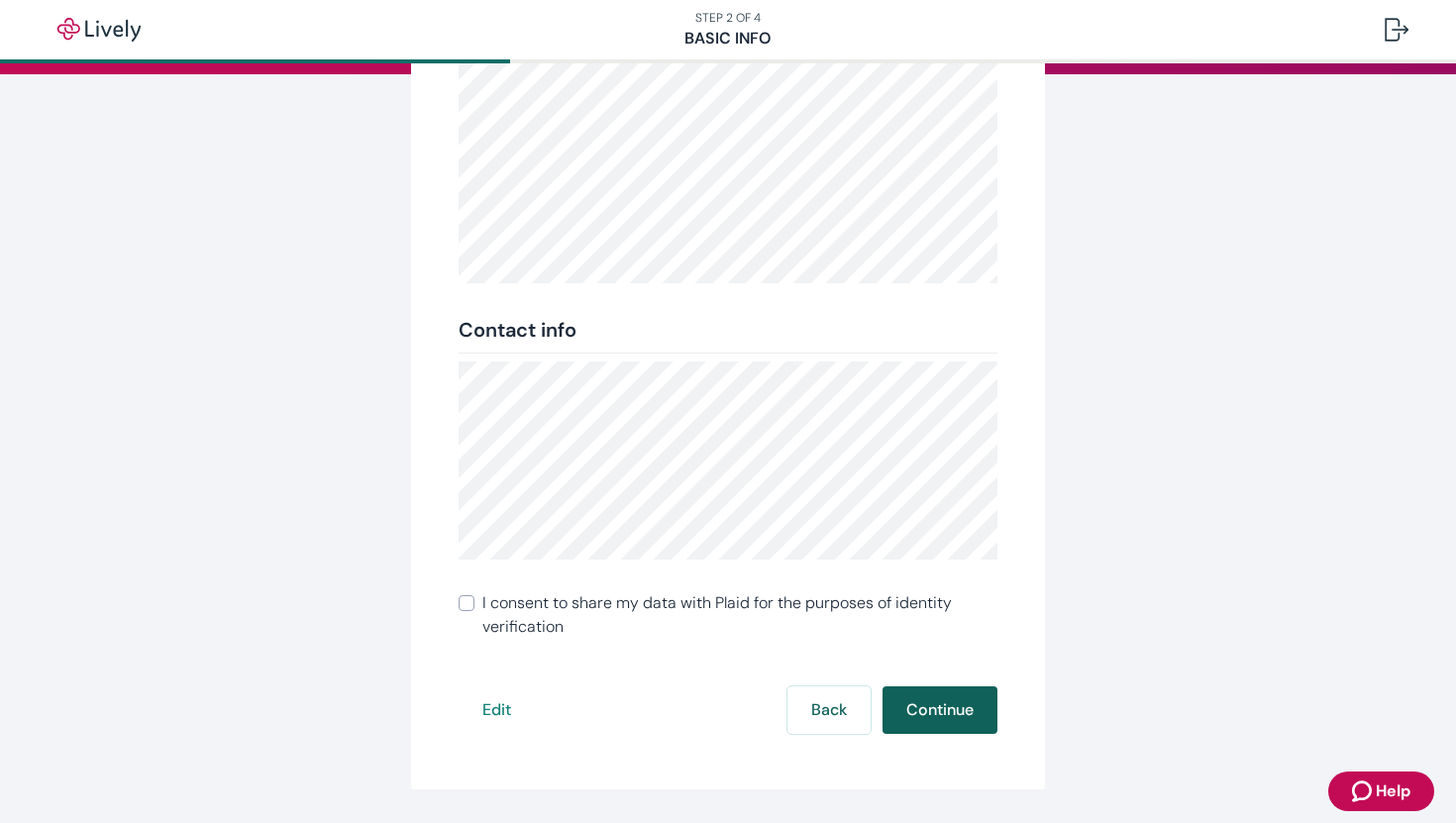
click at [936, 711] on button "Continue" at bounding box center [940, 710] width 115 height 48
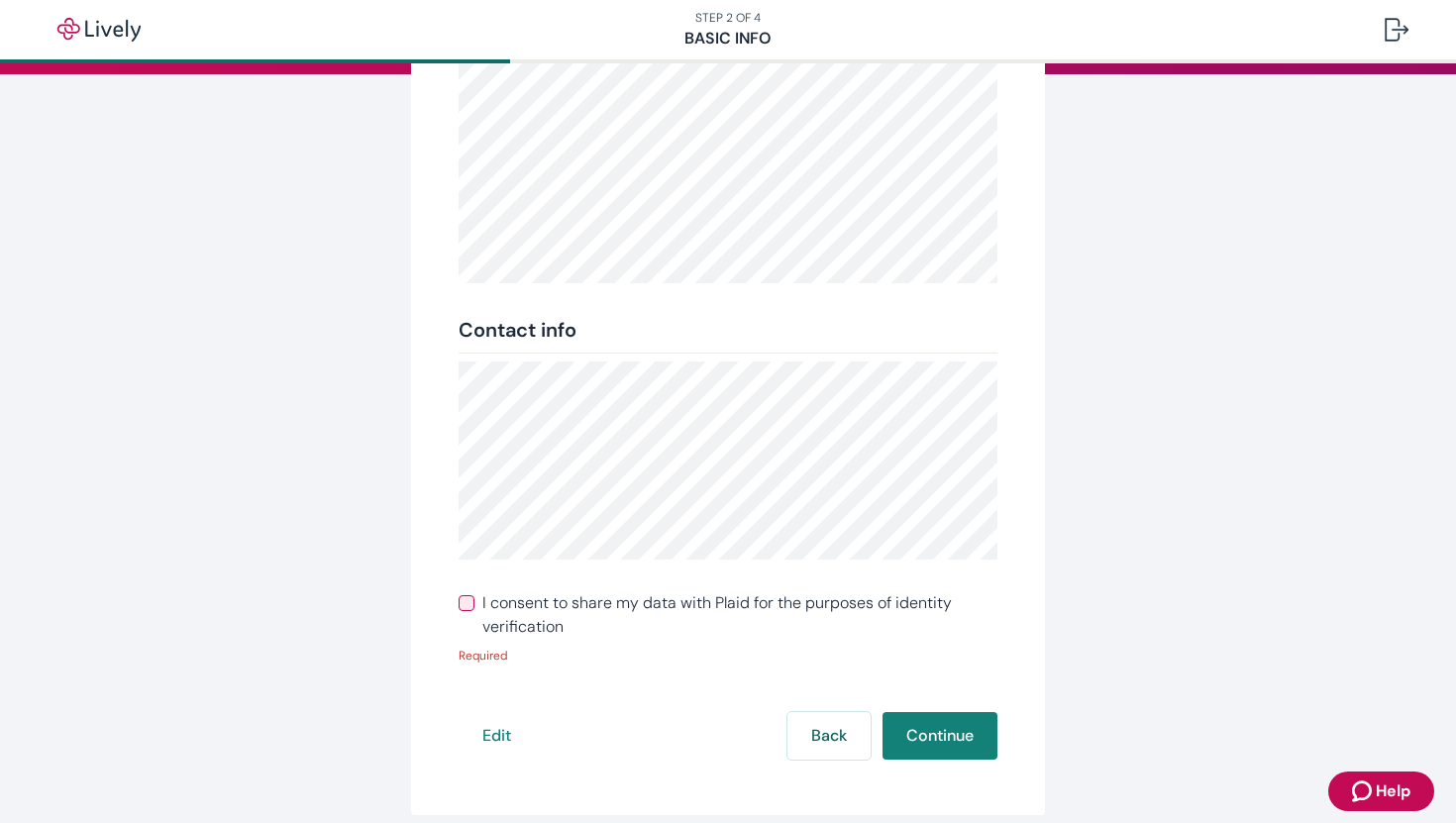
click at [472, 600] on input "I consent to share my data with Plaid for the purposes of identity verification" at bounding box center [466, 603] width 16 height 16
checkbox input "true"
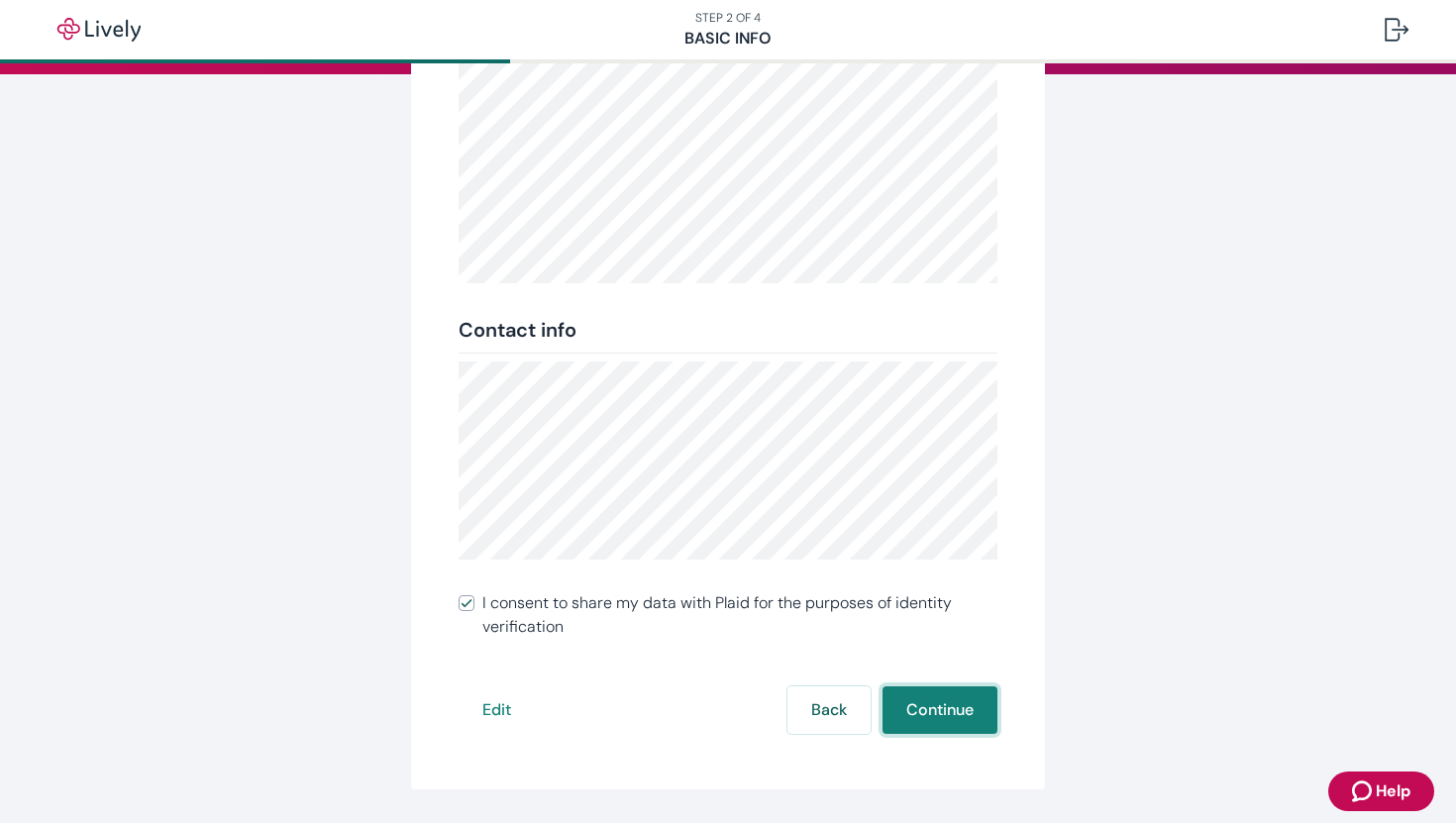
click at [970, 717] on button "Continue" at bounding box center [940, 710] width 115 height 48
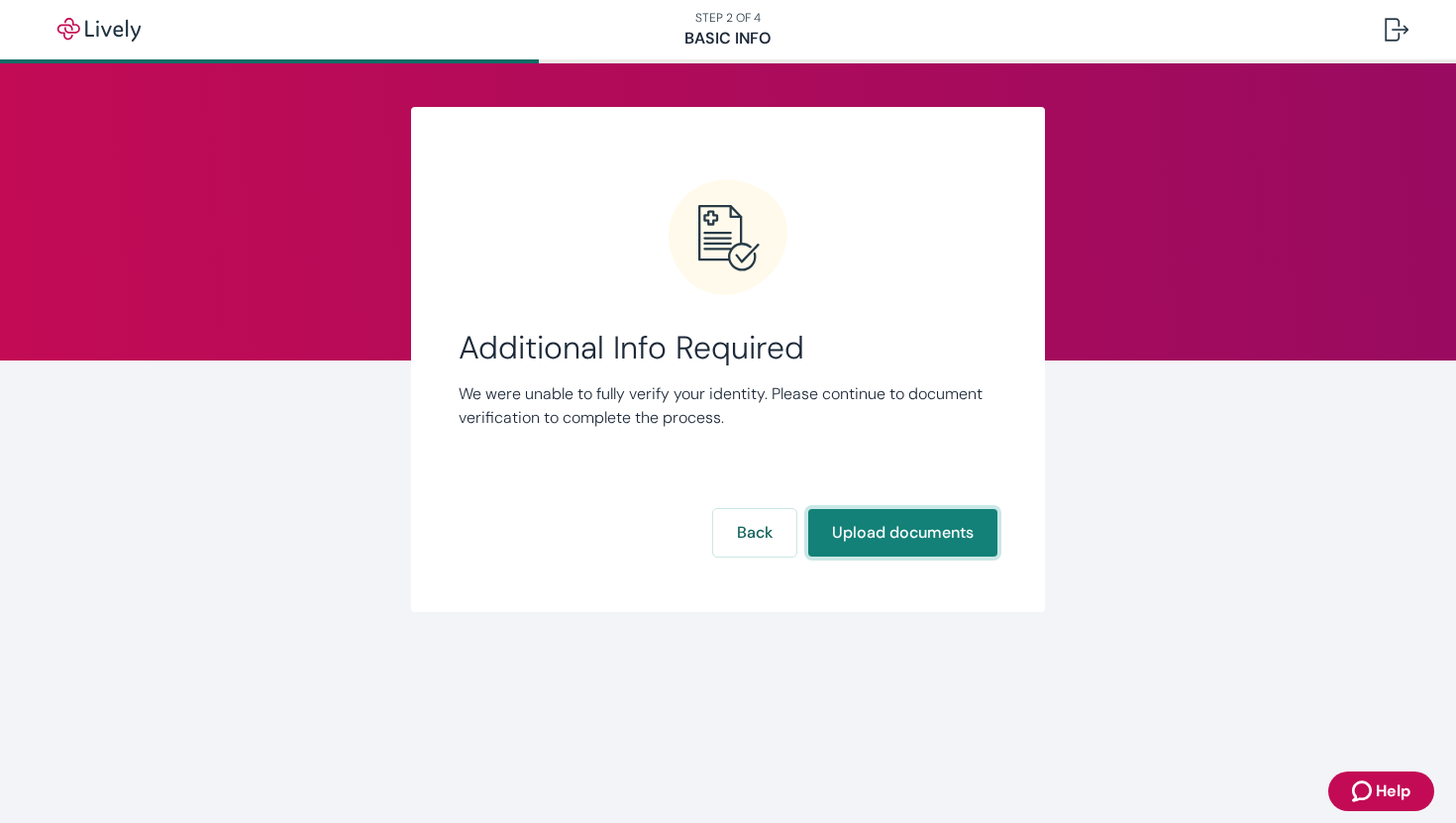
click at [884, 546] on button "Upload documents" at bounding box center [903, 532] width 189 height 48
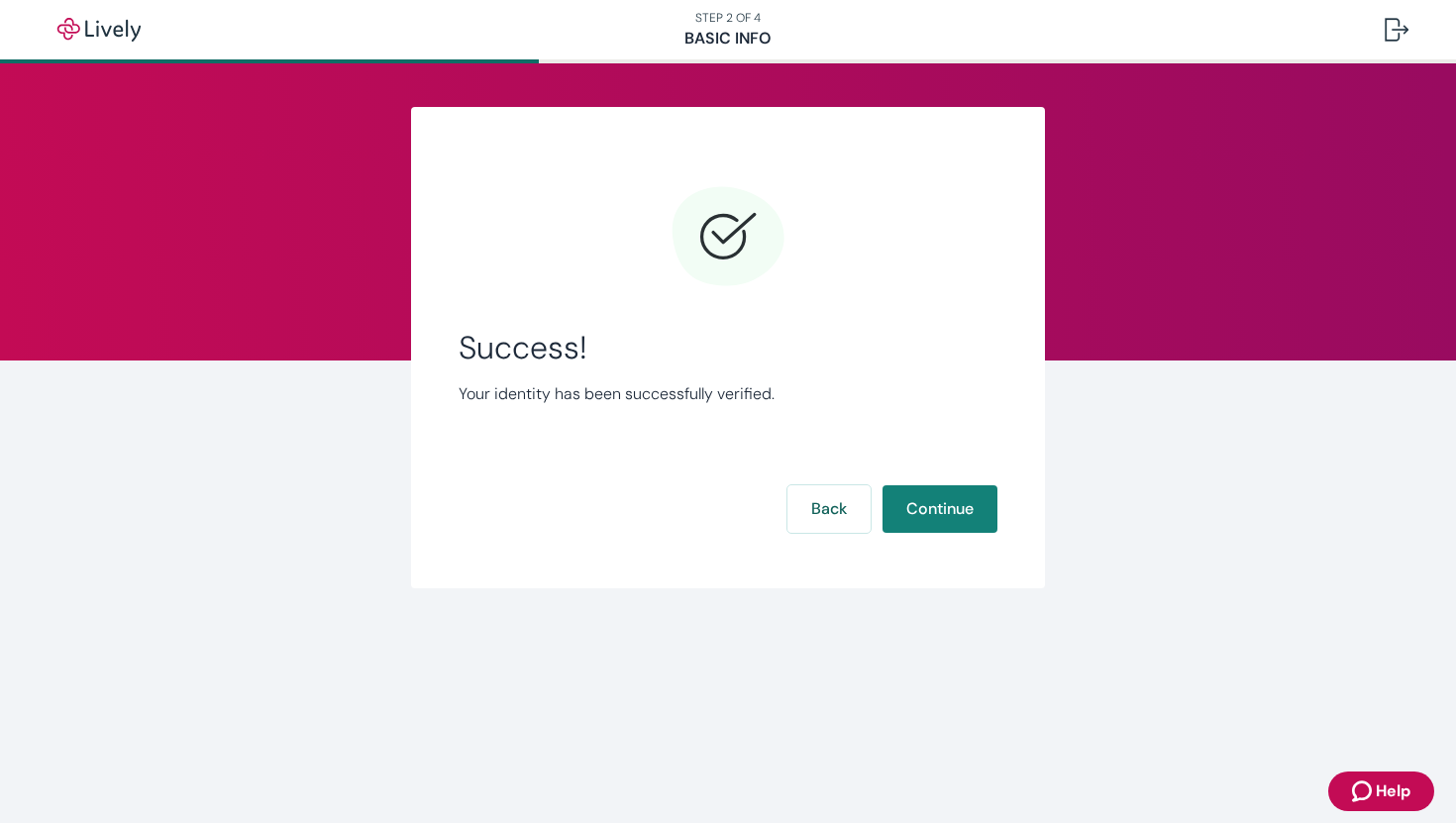
click at [802, 481] on div "Success! Your identity has been successfully verified. Back Continue" at bounding box center [727, 359] width 539 height 362
click at [817, 503] on button "Back" at bounding box center [829, 509] width 83 height 48
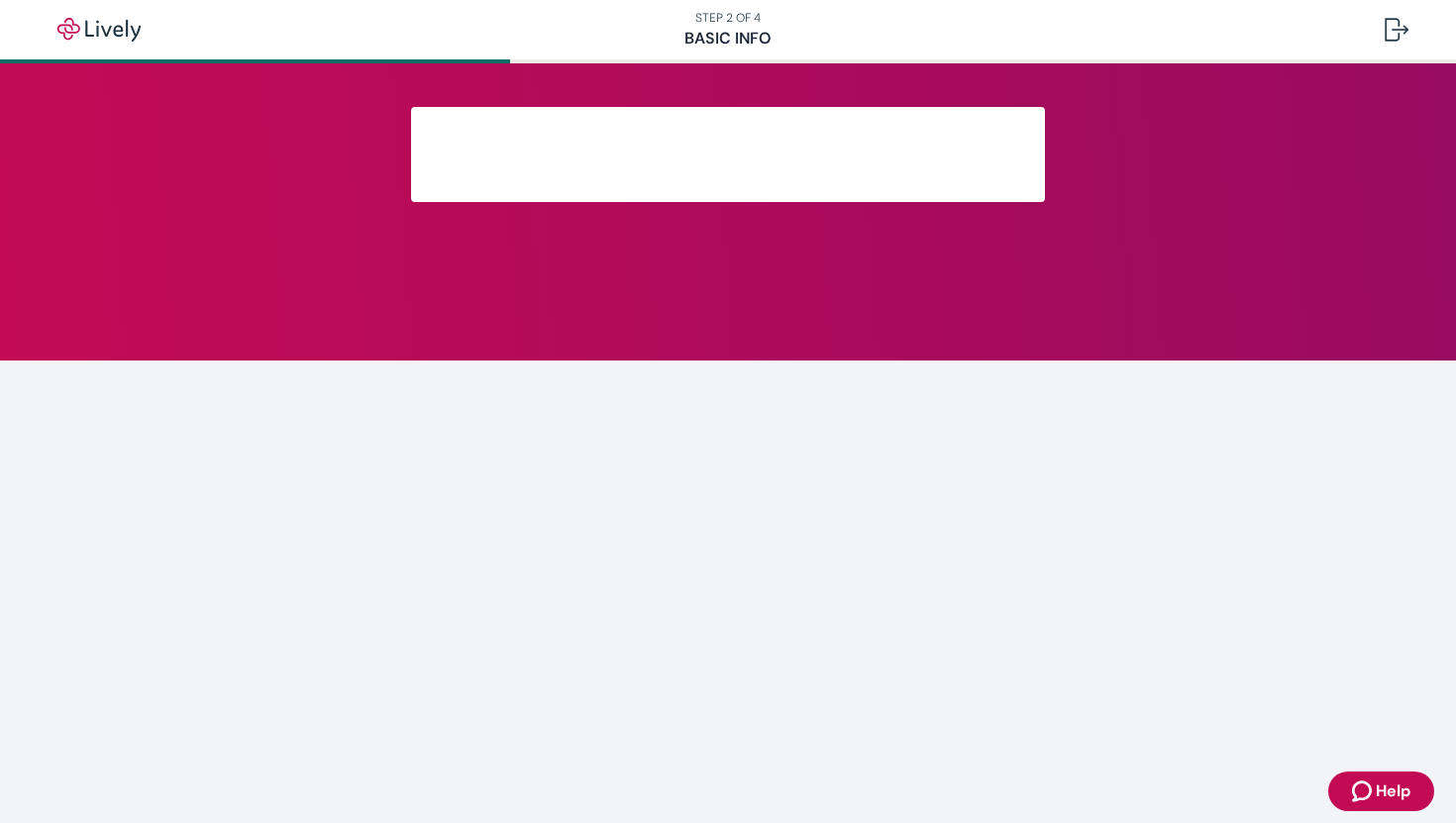
scroll to position [347, 0]
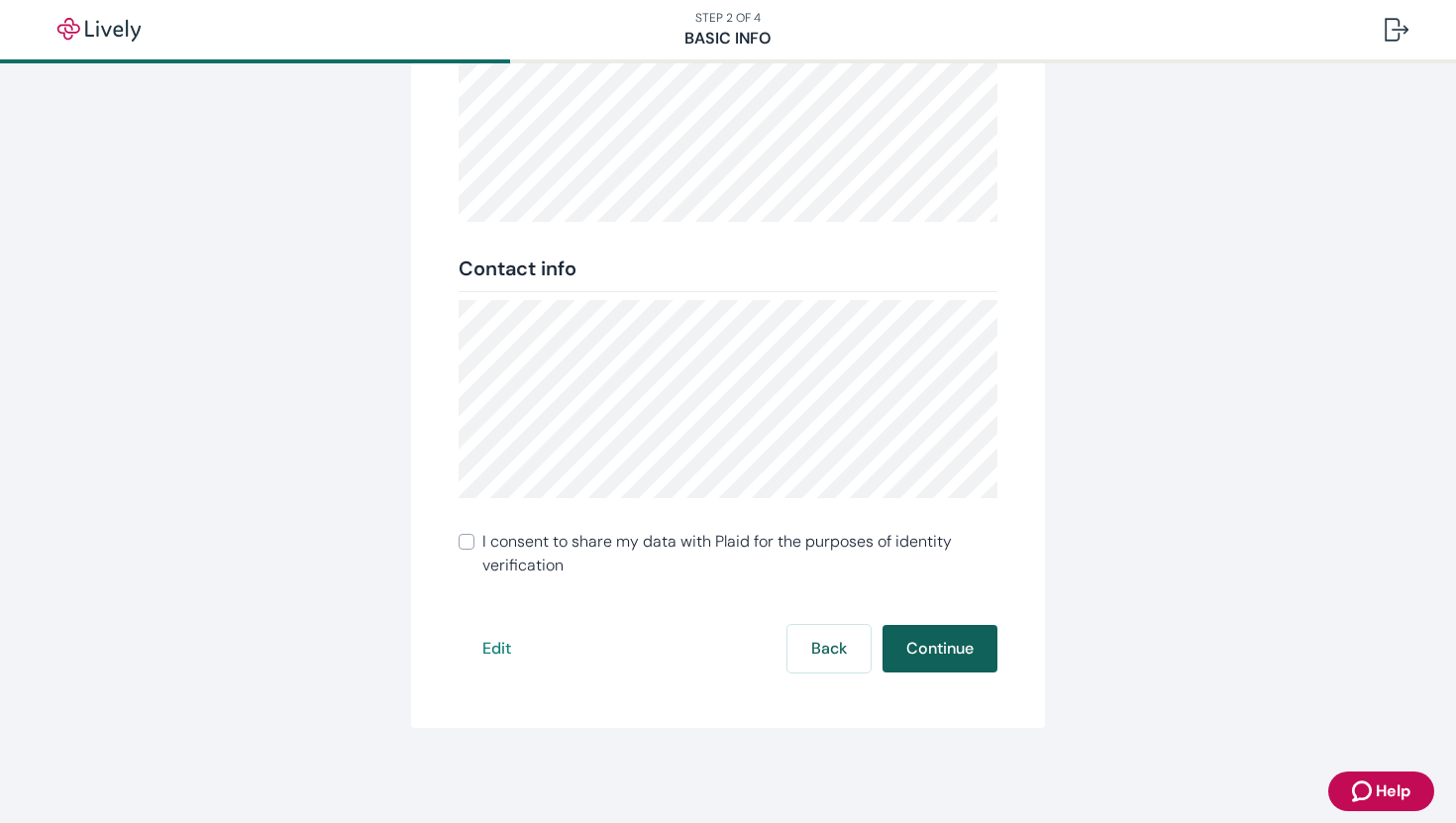
click at [972, 653] on button "Continue" at bounding box center [940, 648] width 115 height 48
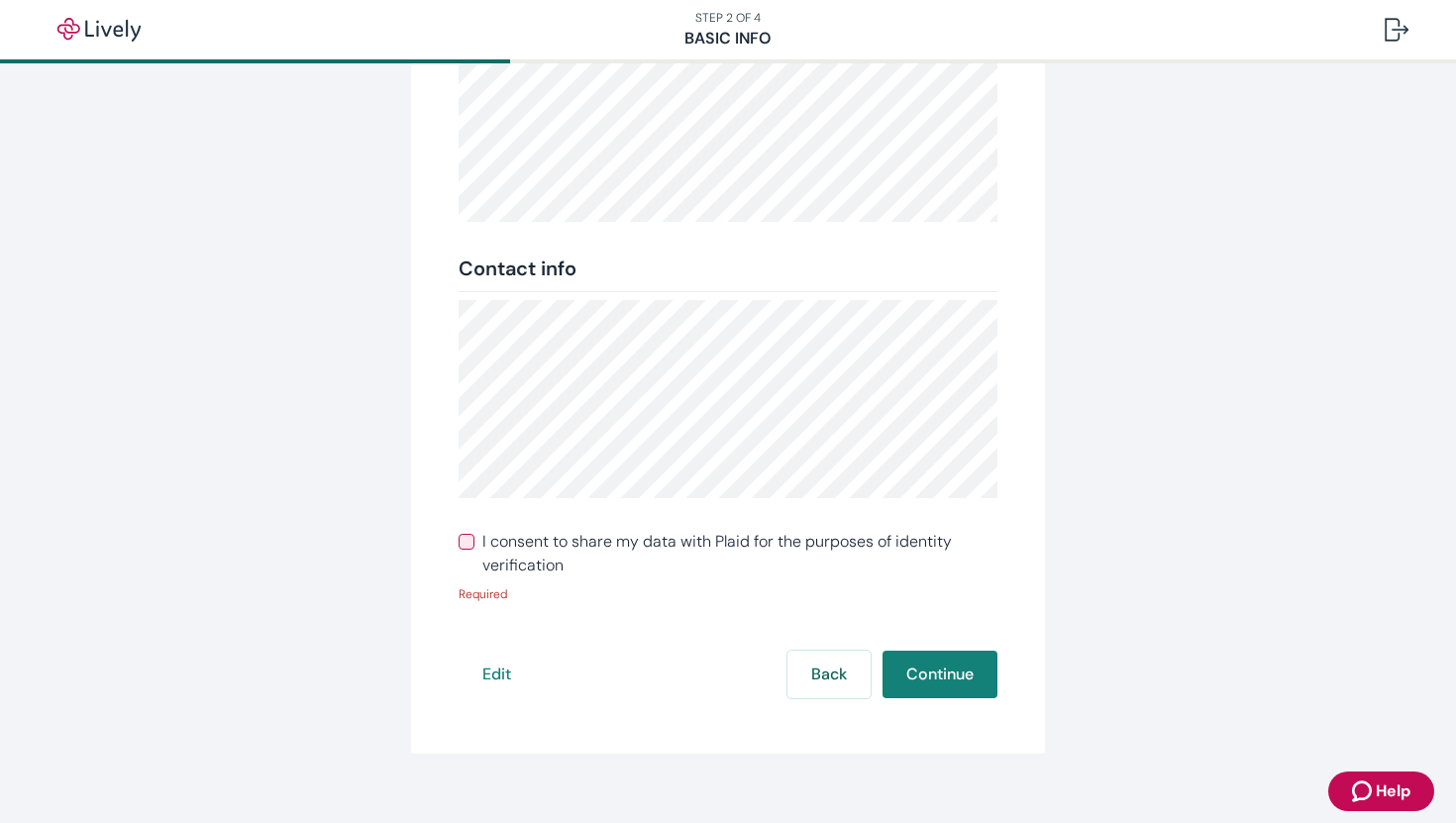
click at [488, 552] on span "I consent to share my data with Plaid for the purposes of identity verification" at bounding box center [739, 553] width 515 height 48
click at [474, 549] on input "I consent to share my data with Plaid for the purposes of identity verification" at bounding box center [466, 541] width 16 height 16
checkbox input "true"
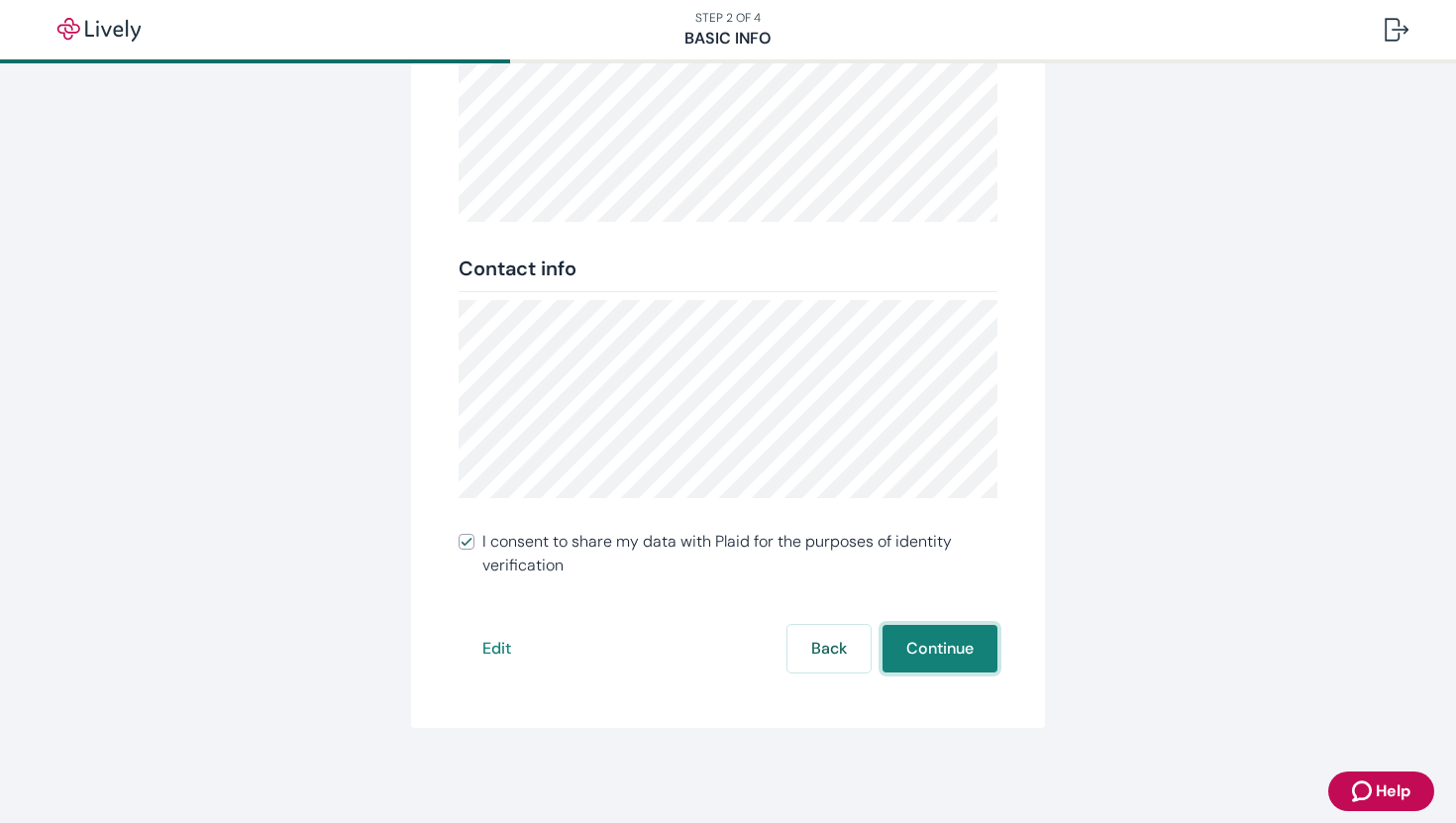
click at [922, 631] on button "Continue" at bounding box center [940, 648] width 115 height 48
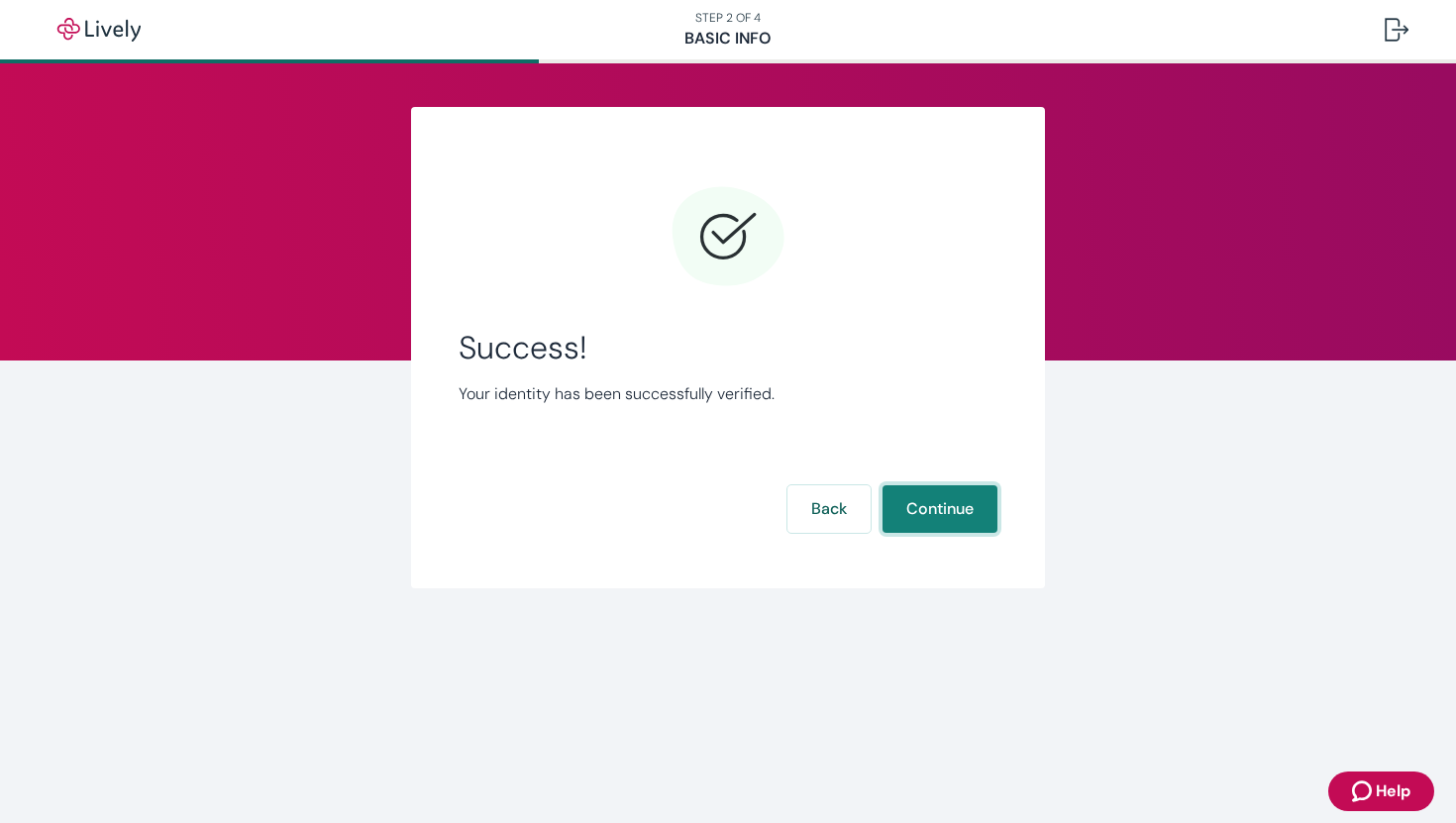
click at [963, 501] on button "Continue" at bounding box center [940, 509] width 115 height 48
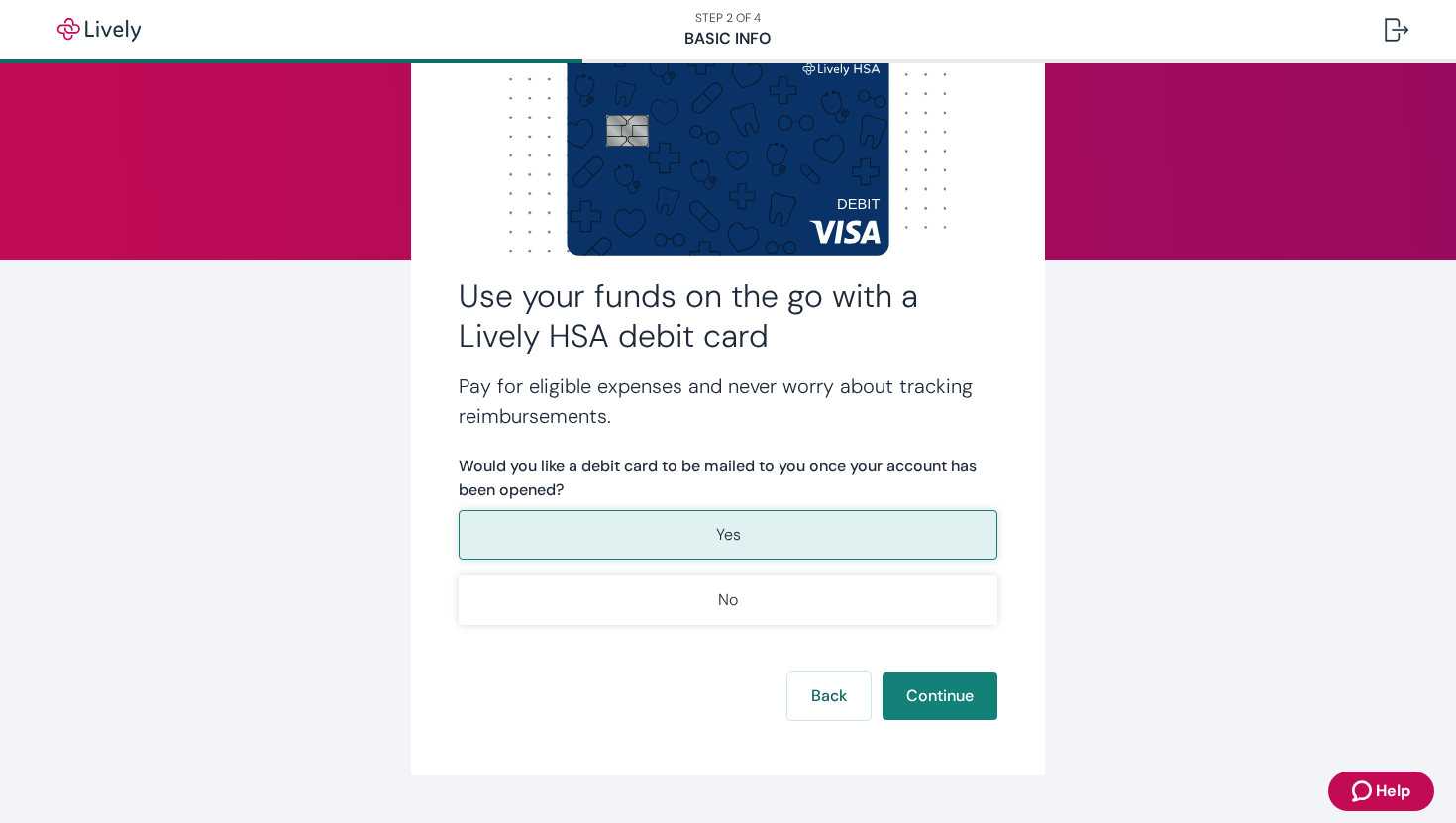
scroll to position [102, 0]
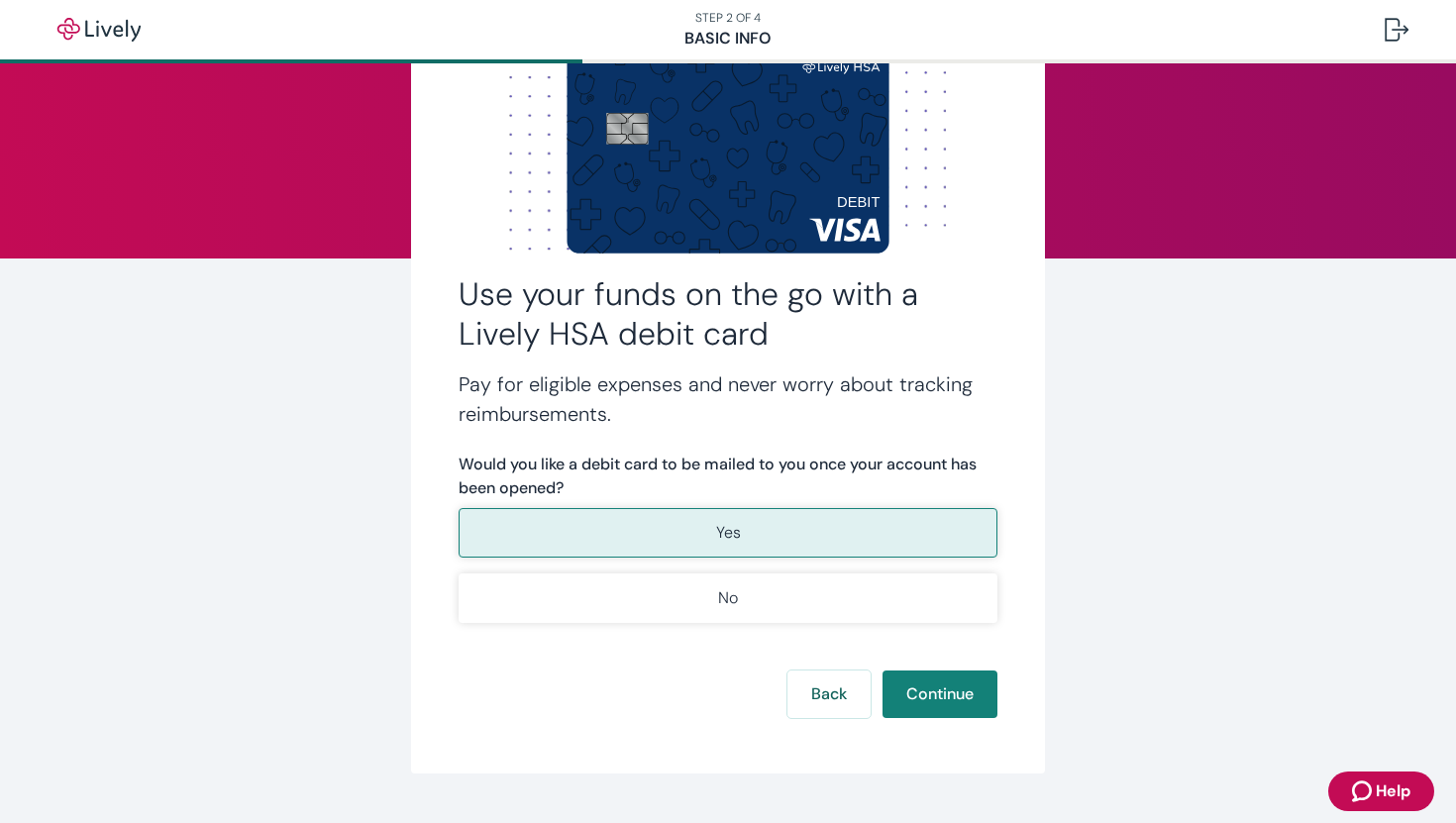
click at [902, 523] on button "Yes" at bounding box center [727, 532] width 539 height 50
click at [976, 704] on button "Continue" at bounding box center [940, 694] width 115 height 48
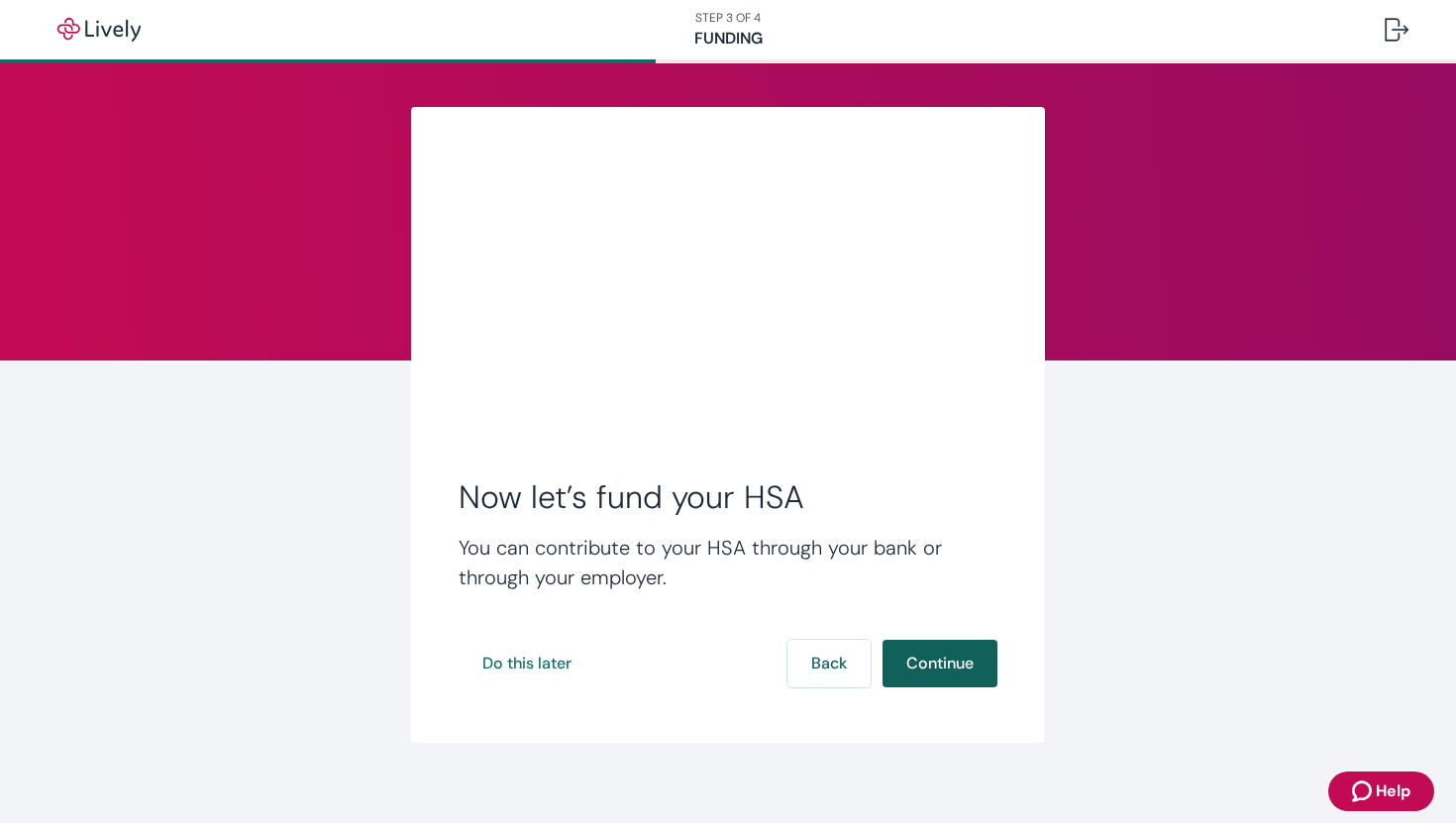
click at [977, 669] on button "Continue" at bounding box center [940, 663] width 115 height 48
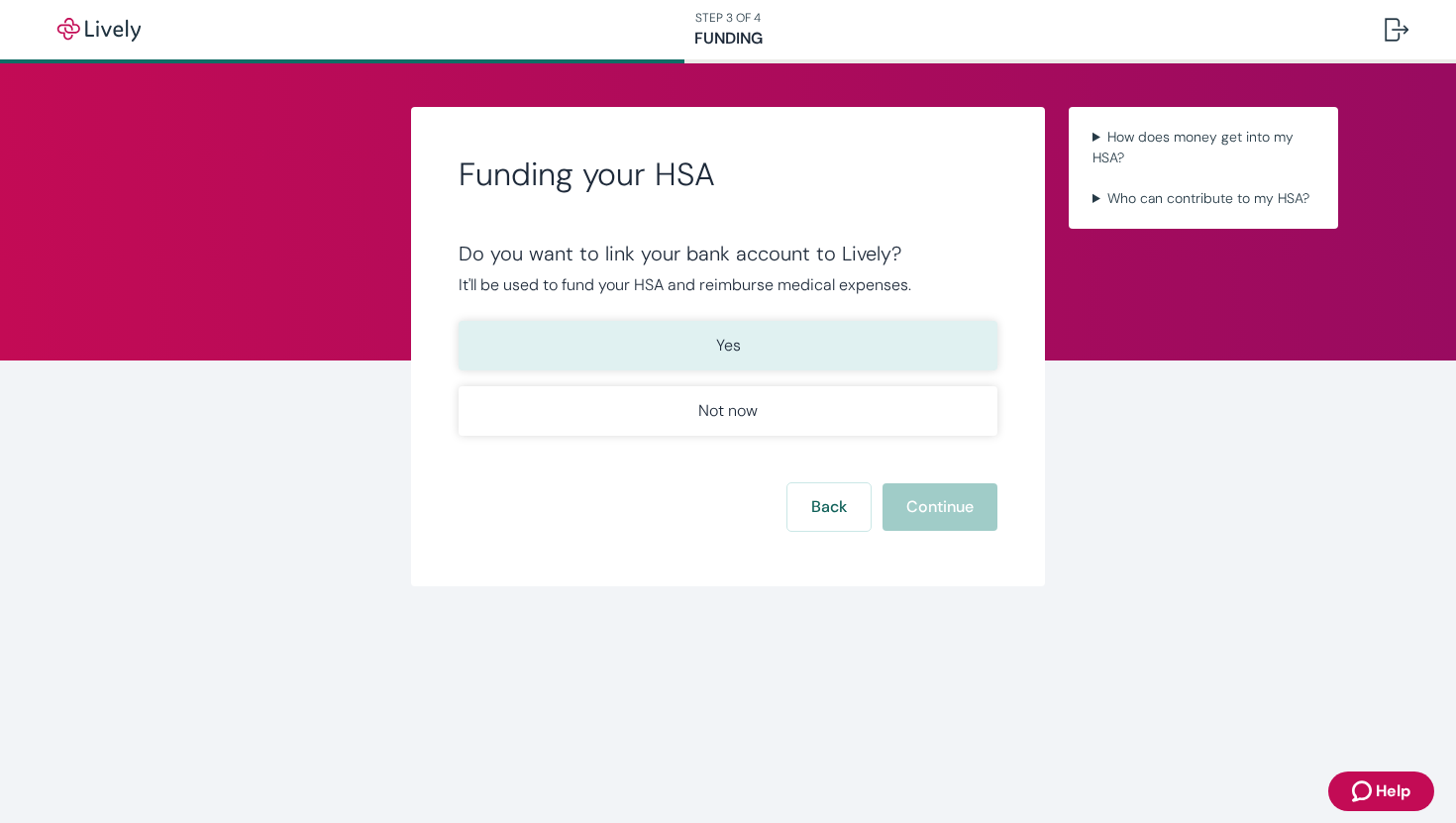
click at [943, 329] on button "Yes" at bounding box center [727, 345] width 539 height 50
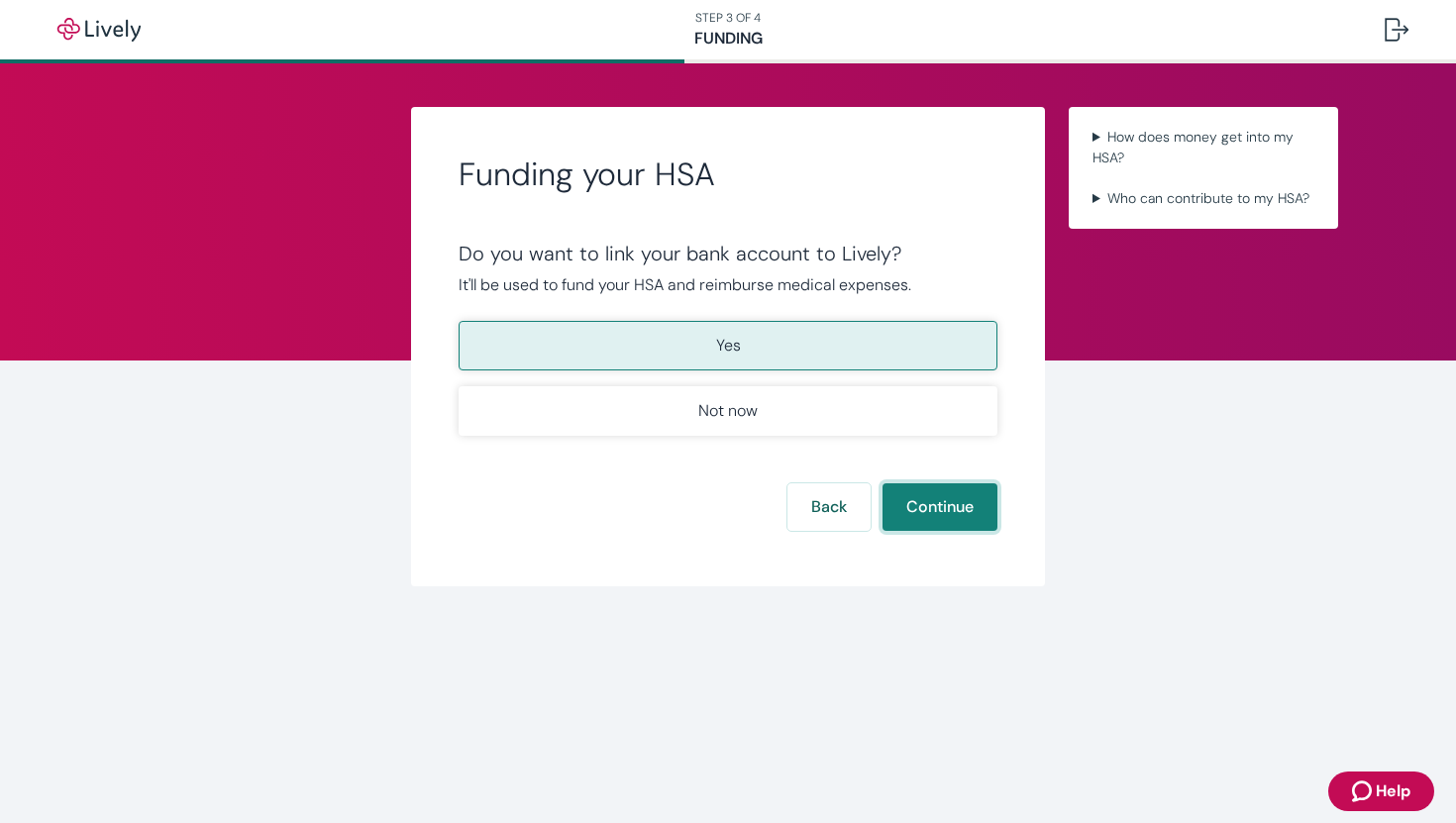
click at [929, 506] on button "Continue" at bounding box center [940, 507] width 115 height 48
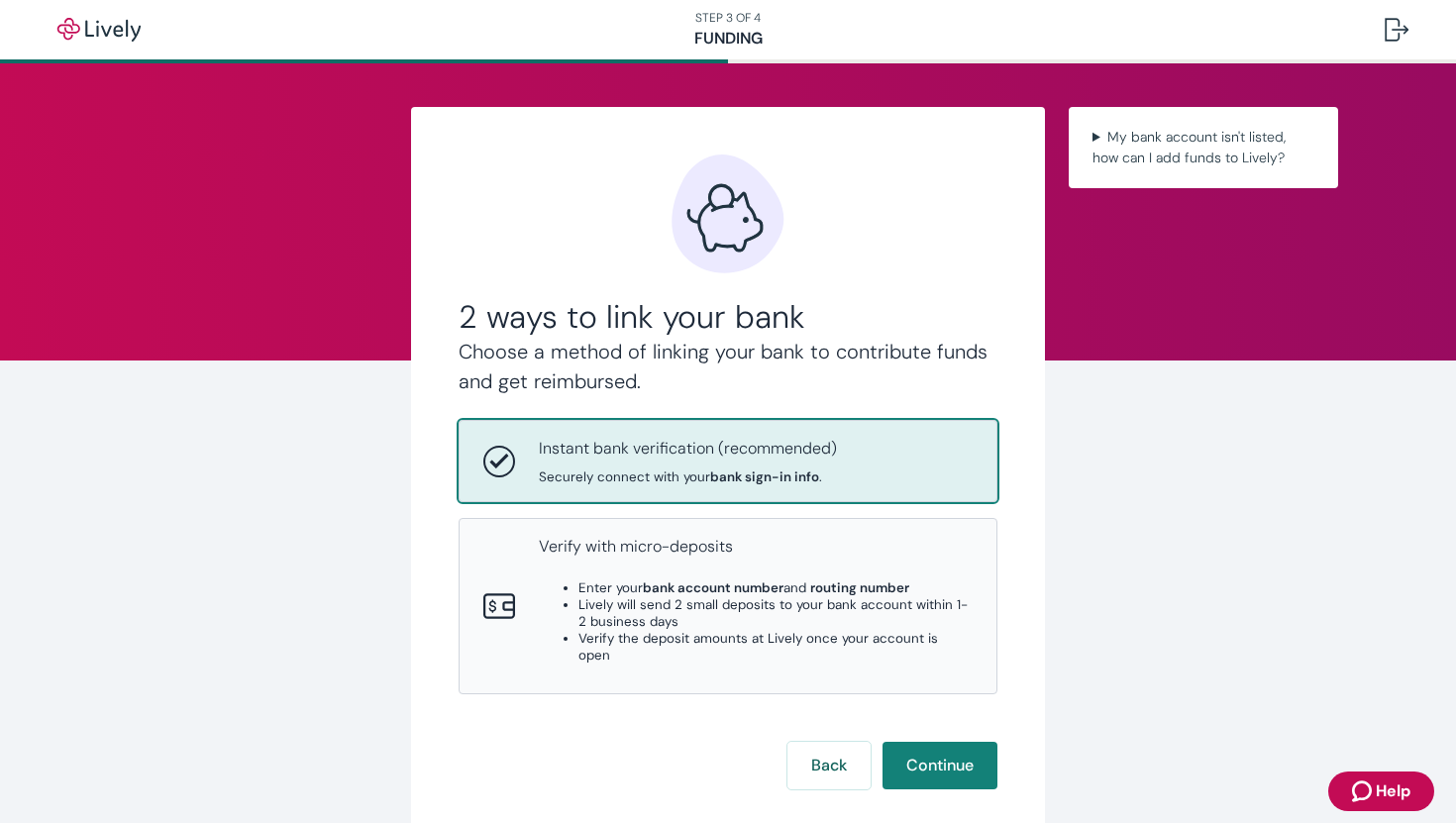
scroll to position [99, 0]
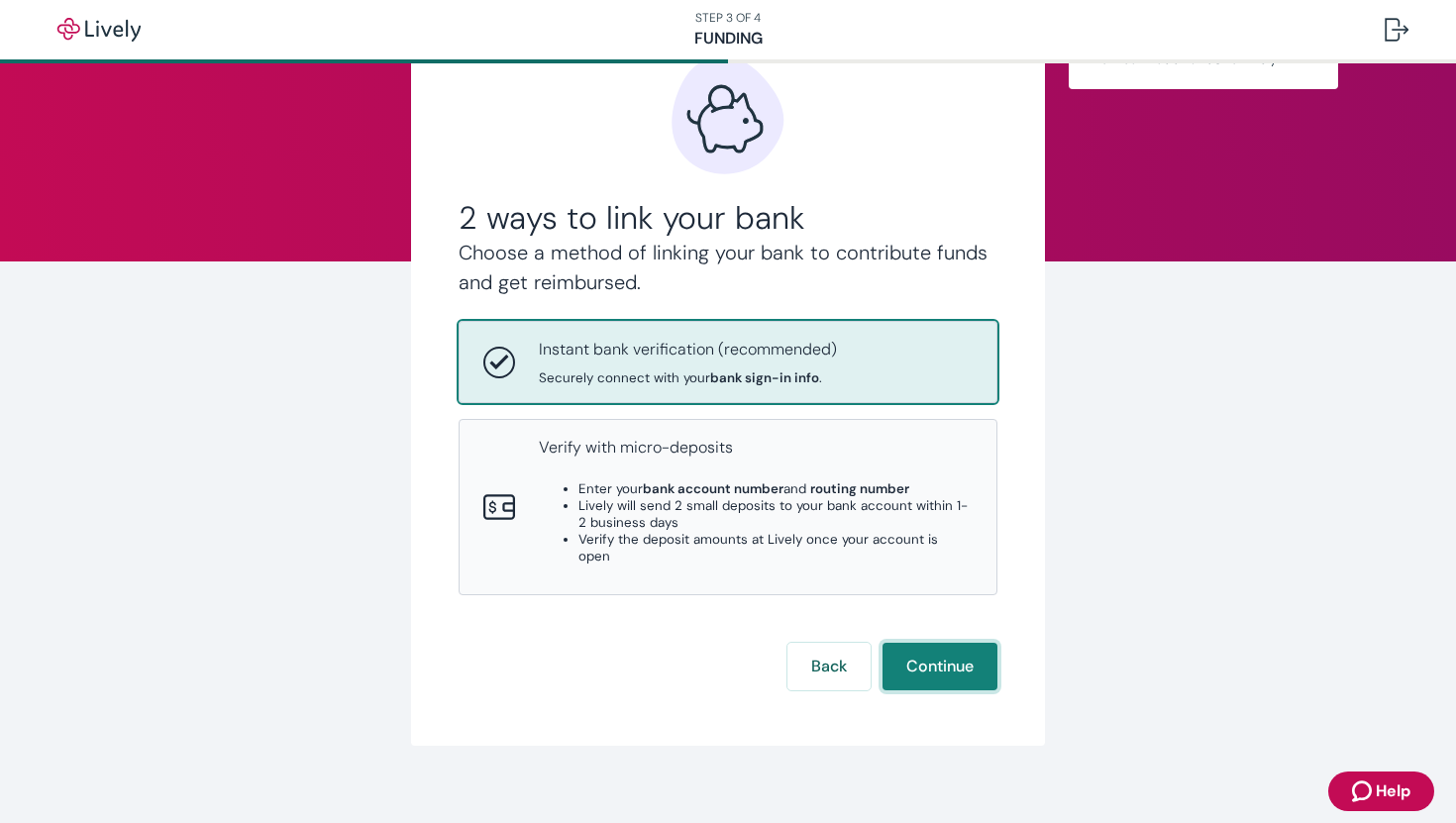
click at [934, 662] on button "Continue" at bounding box center [940, 666] width 115 height 48
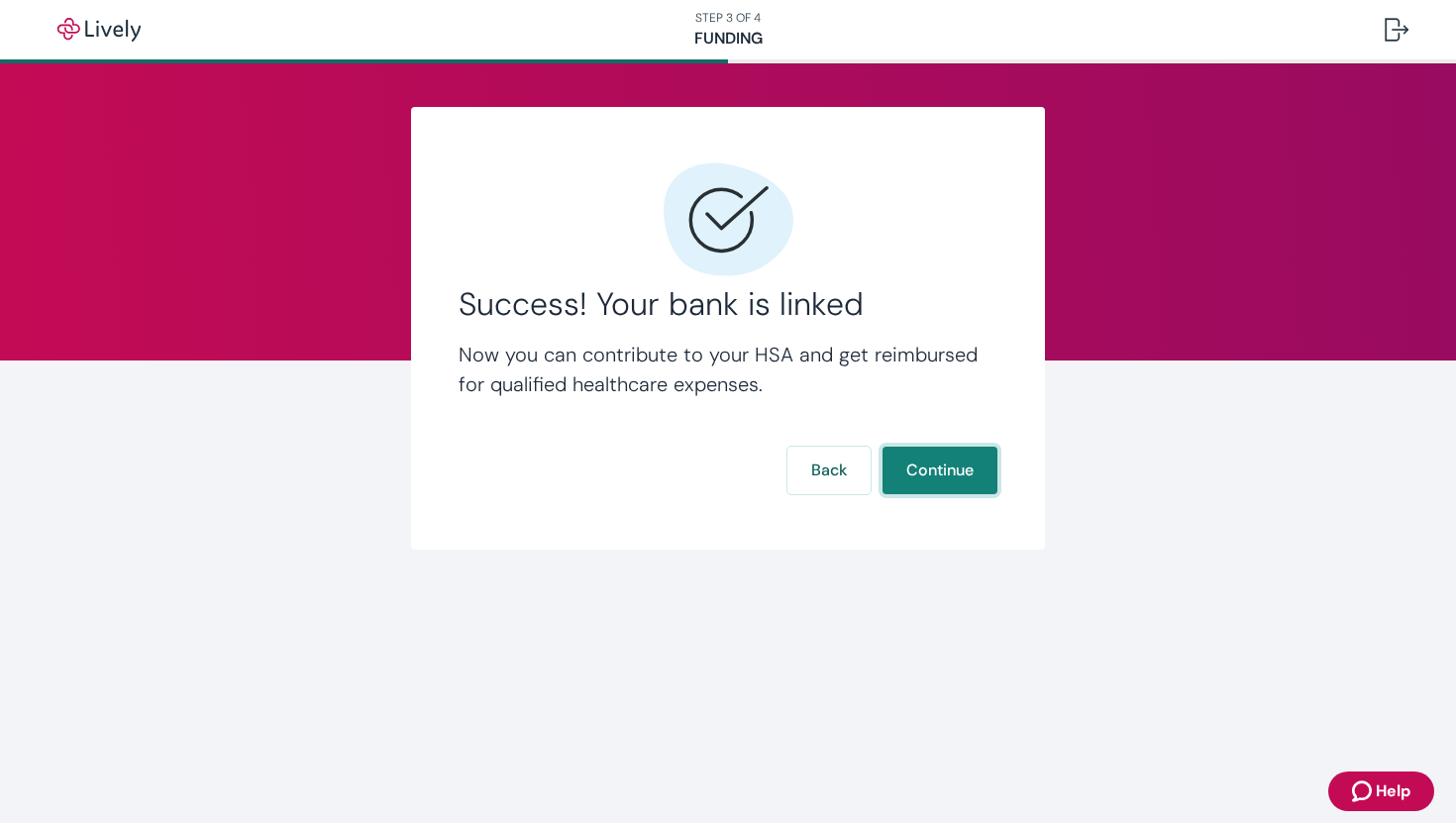
scroll to position [0, 0]
click at [976, 470] on button "Continue" at bounding box center [940, 470] width 115 height 48
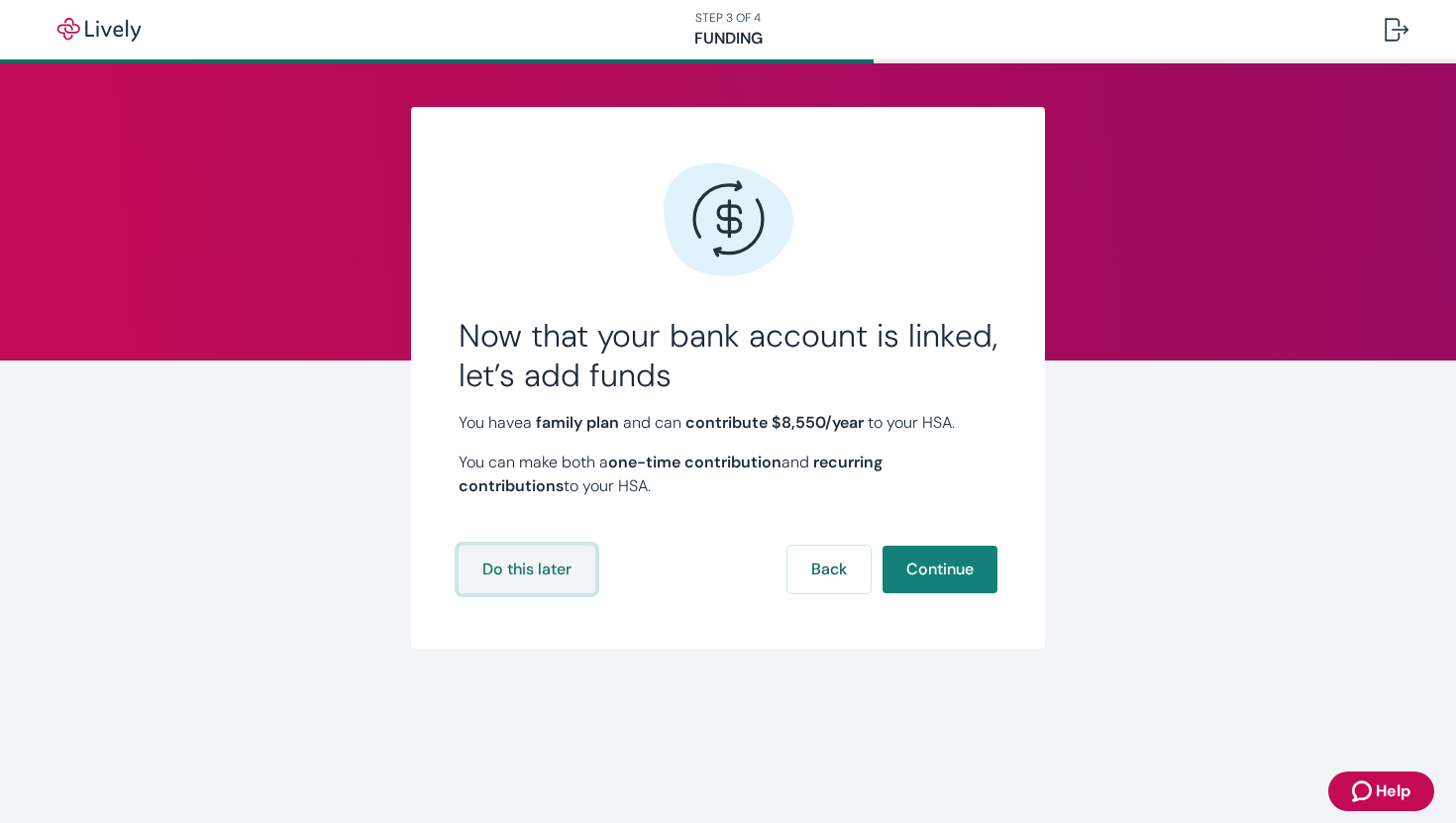
click at [544, 580] on button "Do this later" at bounding box center [527, 569] width 137 height 48
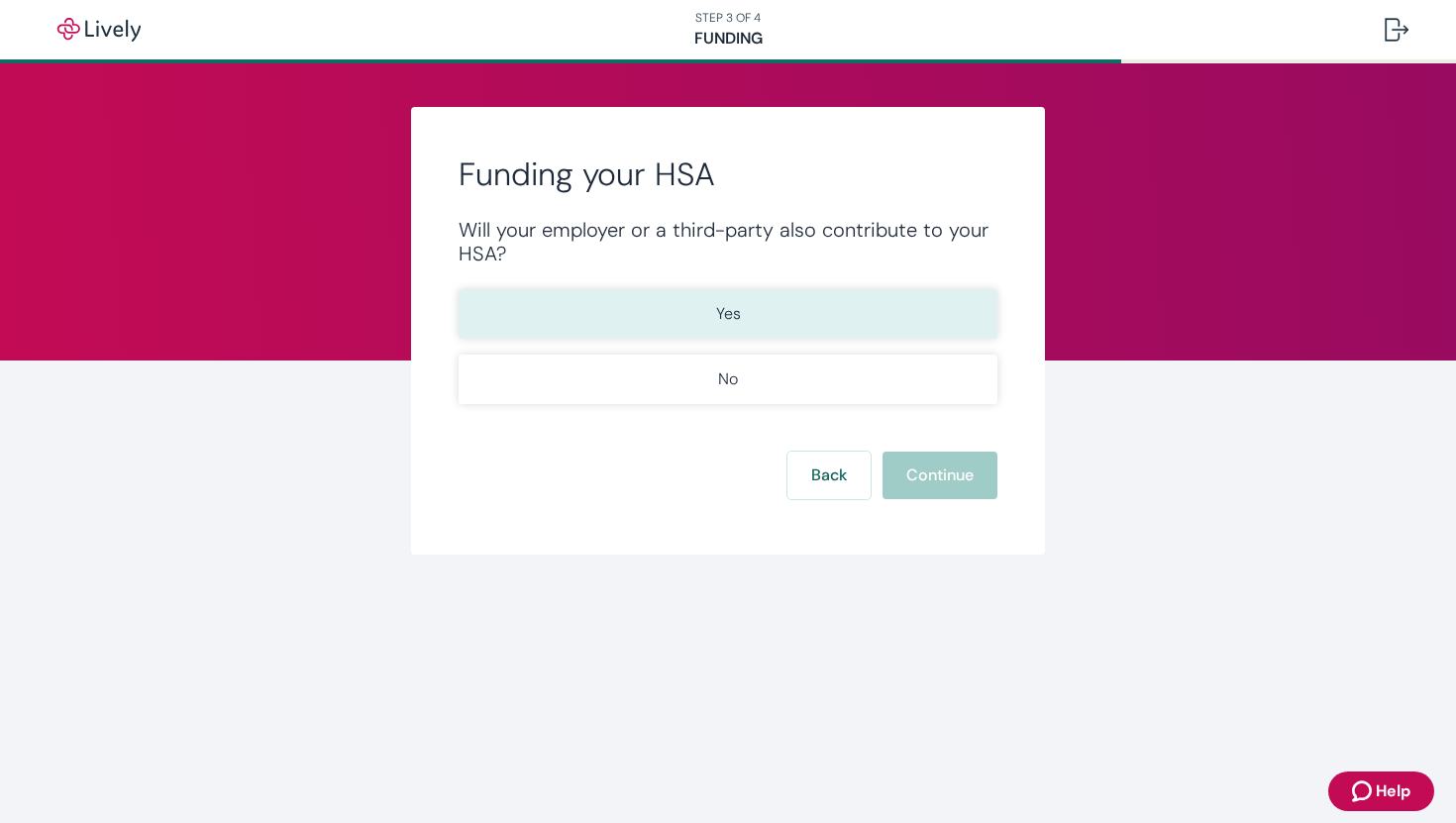
click at [753, 310] on button "Yes" at bounding box center [727, 314] width 539 height 50
click at [988, 477] on button "Continue" at bounding box center [940, 475] width 115 height 48
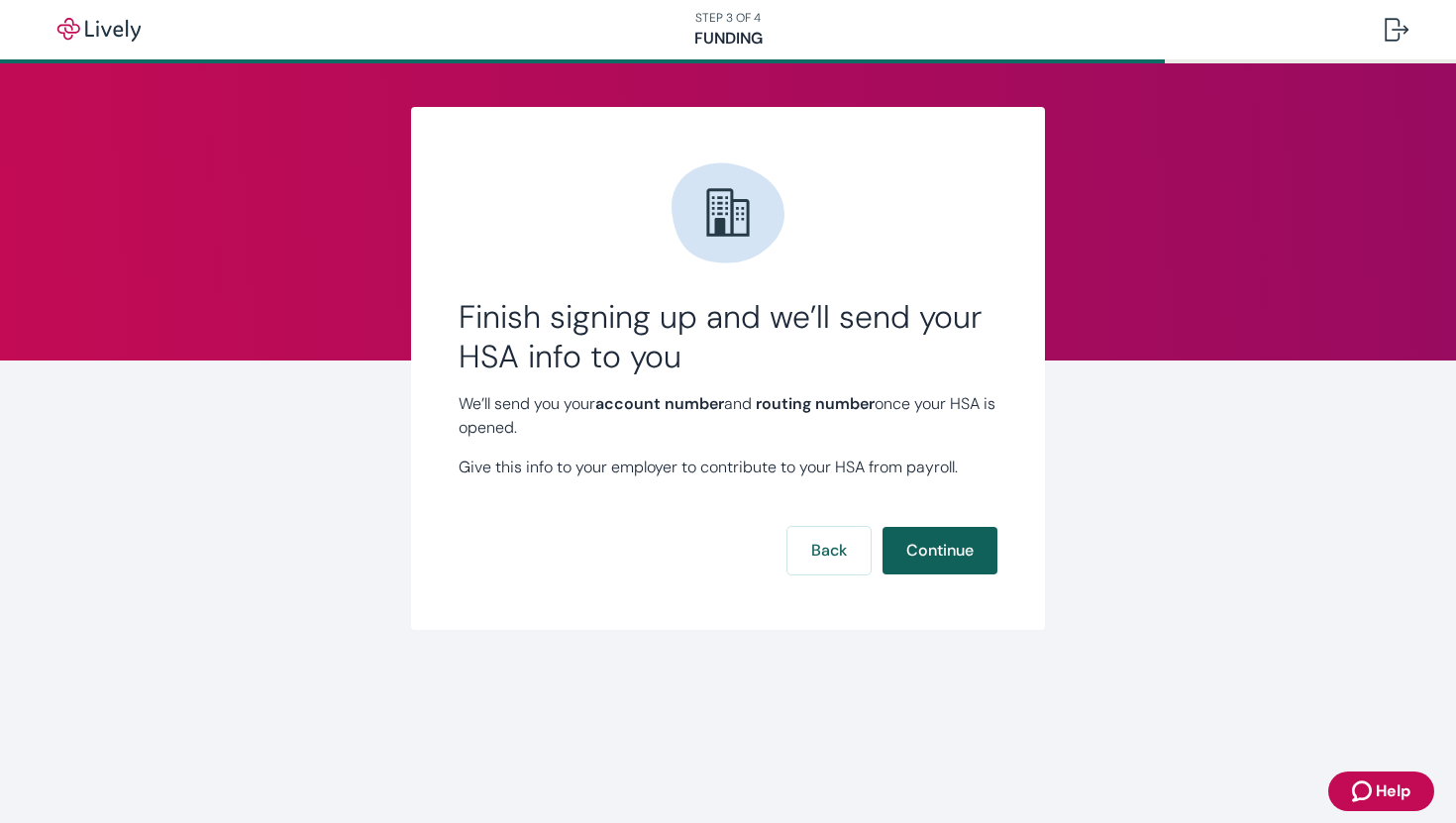
click at [949, 548] on button "Continue" at bounding box center [940, 550] width 115 height 48
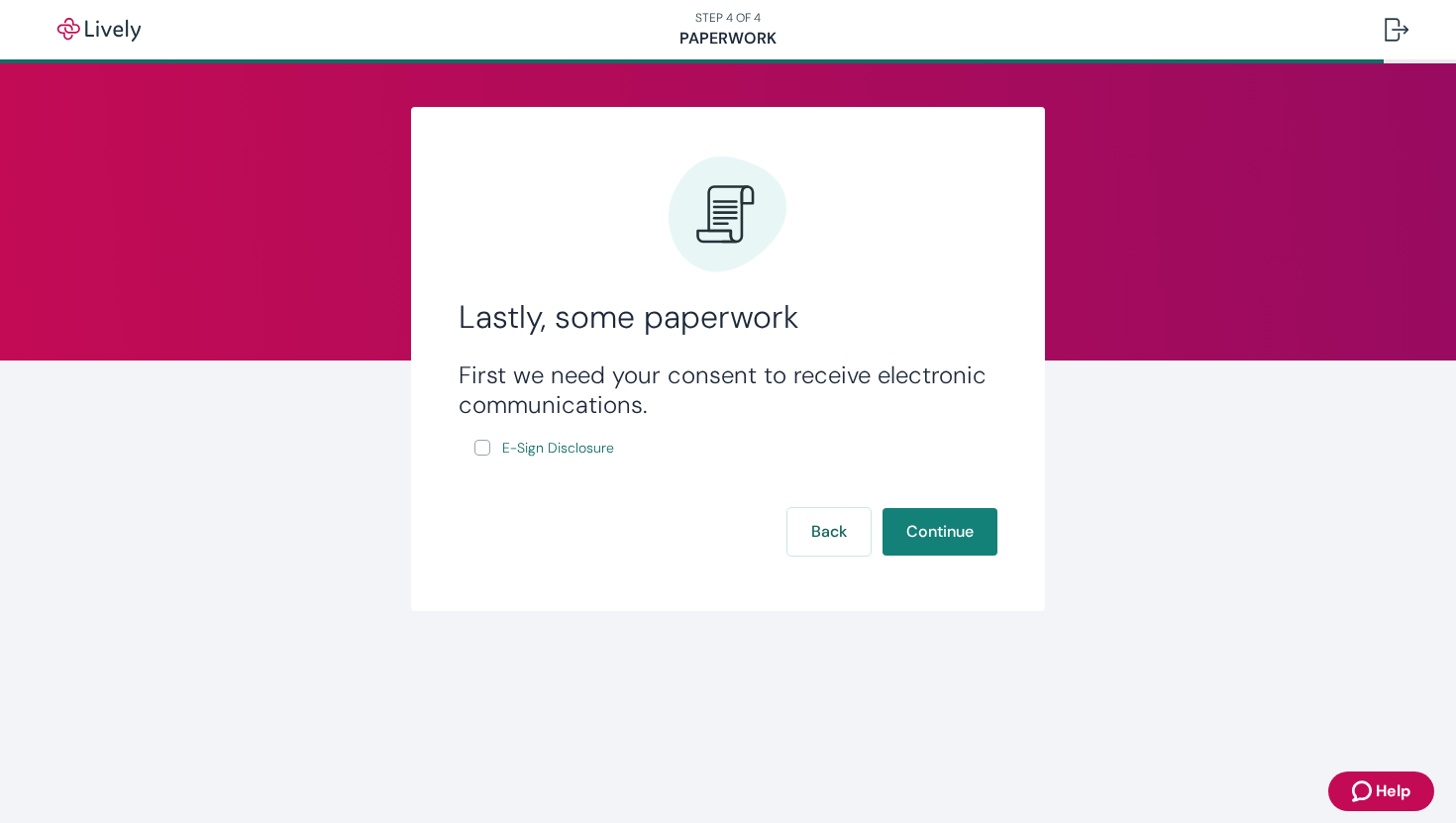
click at [494, 458] on label "E-Sign Disclosure" at bounding box center [546, 447] width 144 height 25
click at [490, 455] on input "E-Sign Disclosure" at bounding box center [482, 447] width 16 height 16
checkbox input "true"
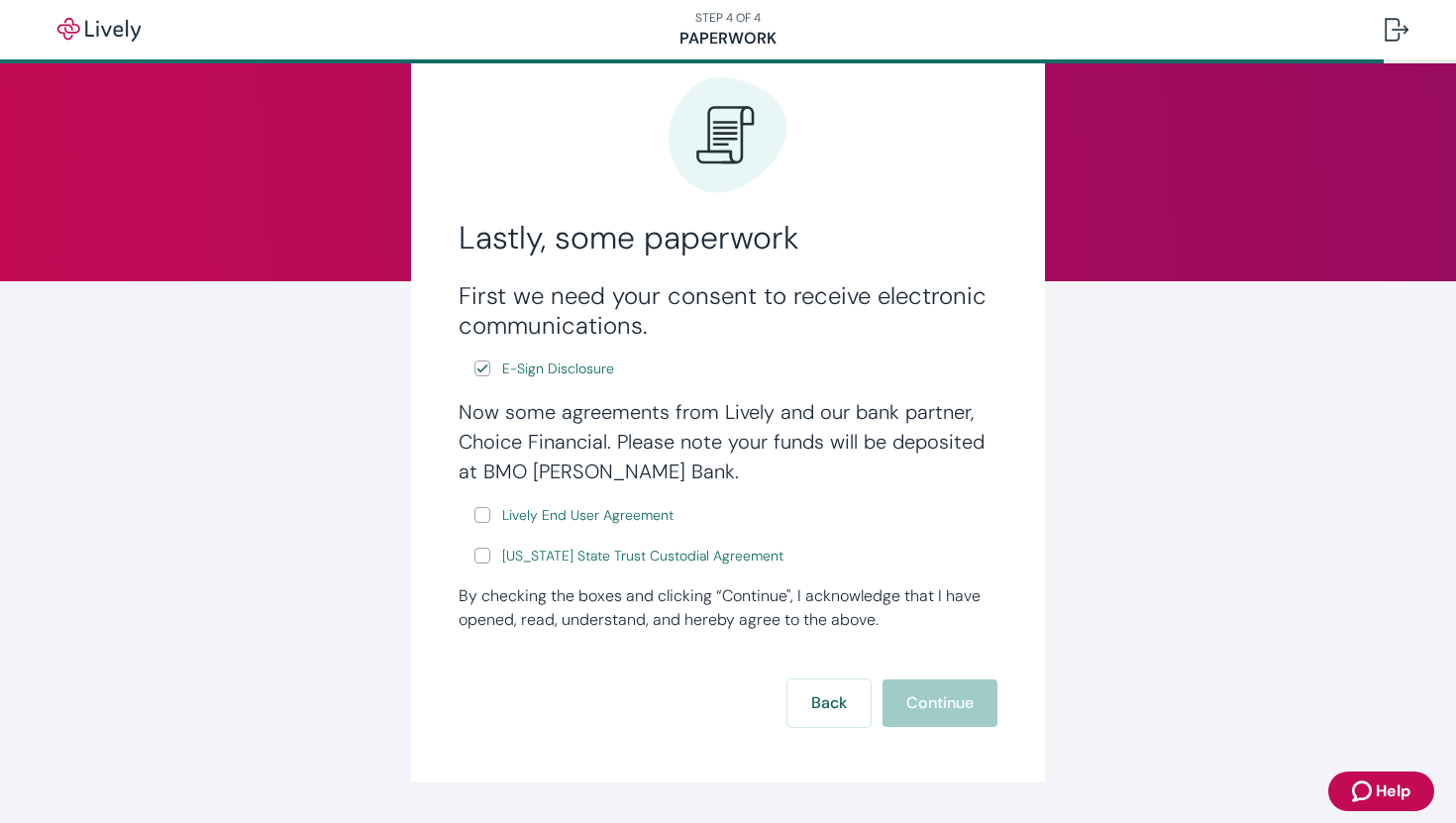
scroll to position [136, 0]
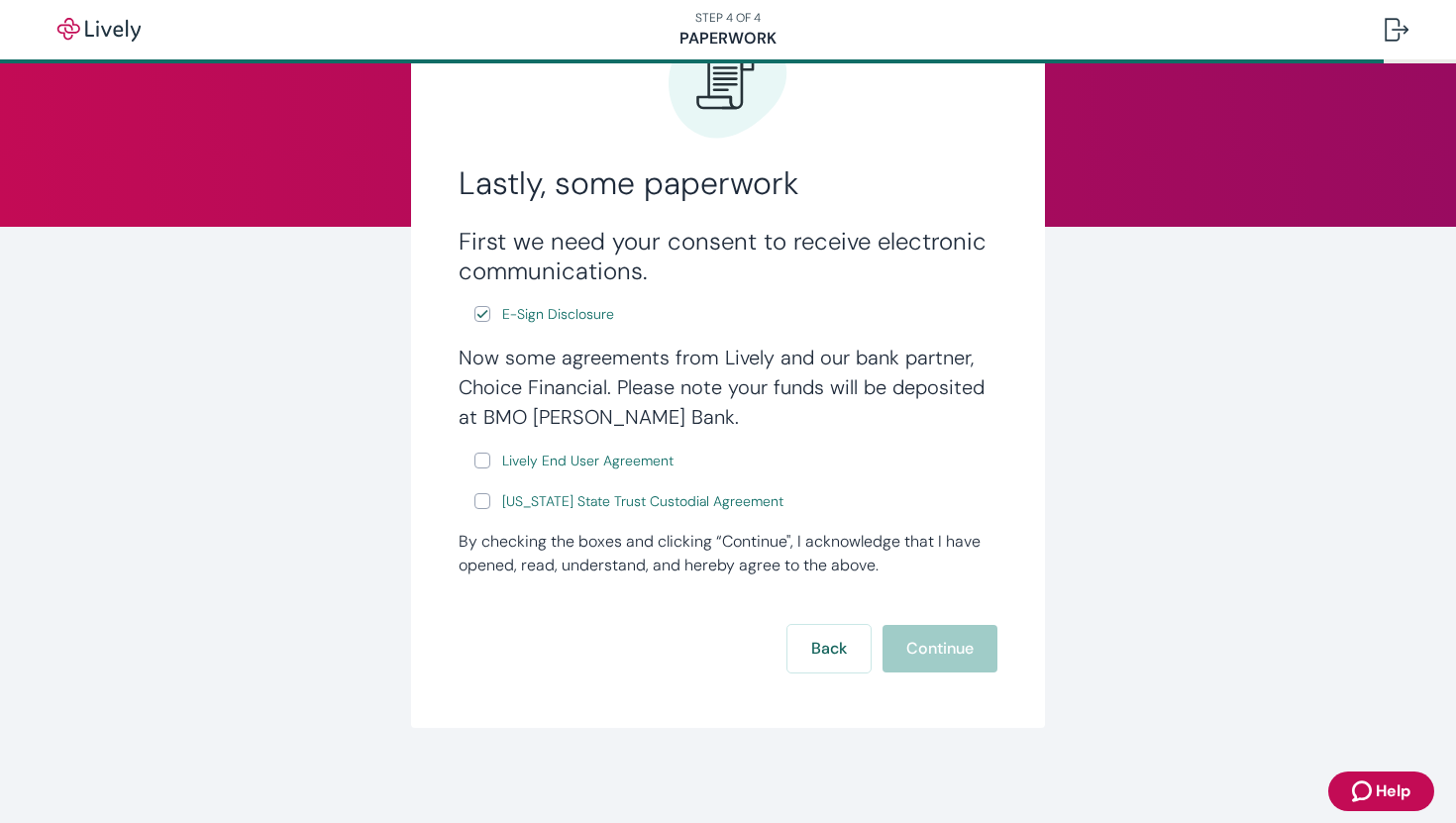
click at [481, 457] on input "Lively End User Agreement" at bounding box center [482, 460] width 16 height 16
checkbox input "true"
click at [484, 513] on label "[US_STATE] State Trust Custodial Agreement" at bounding box center [630, 501] width 312 height 25
click at [484, 509] on input "[US_STATE] State Trust Custodial Agreement" at bounding box center [482, 501] width 16 height 16
checkbox input "true"
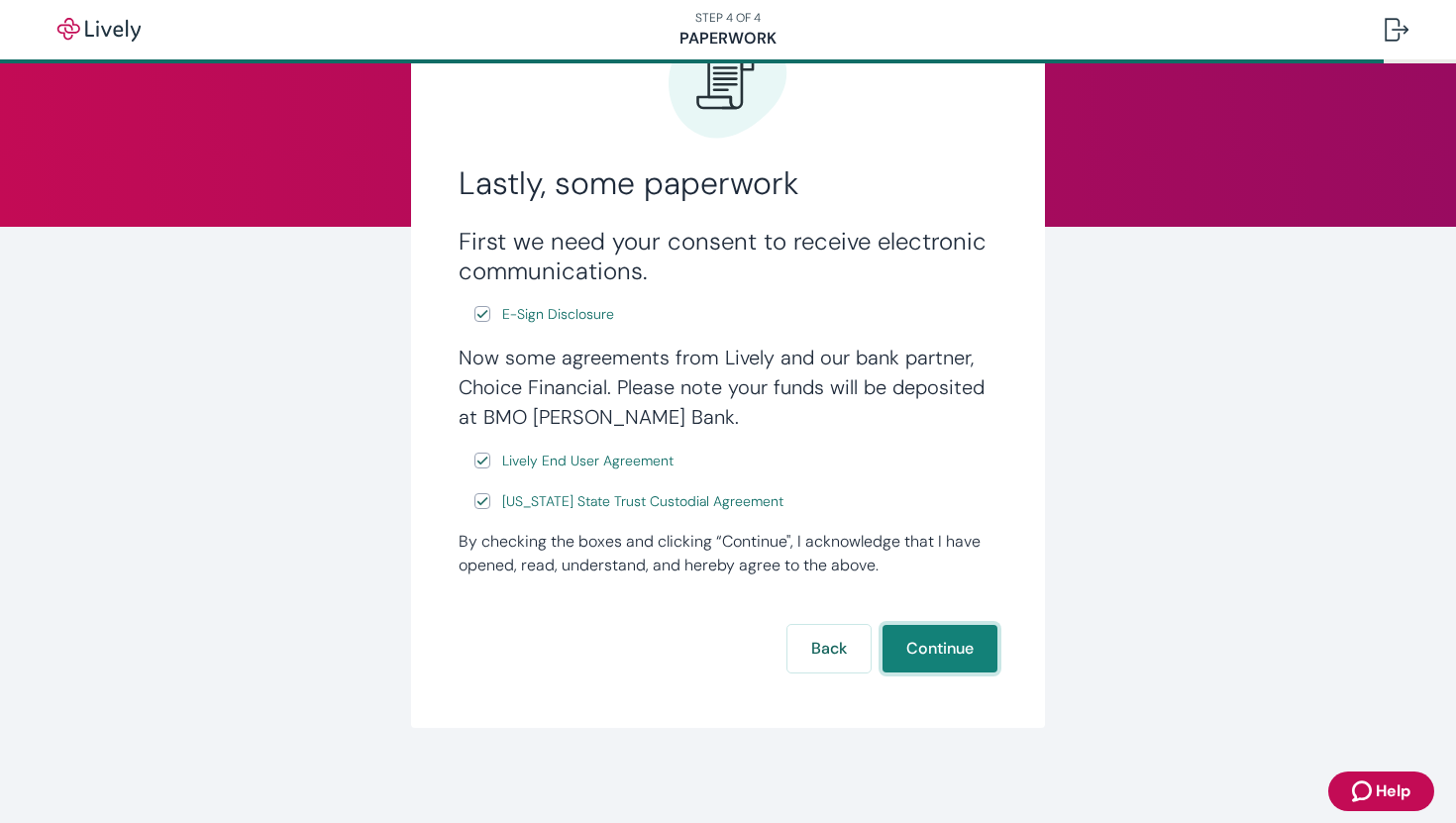
click at [957, 658] on button "Continue" at bounding box center [940, 648] width 115 height 48
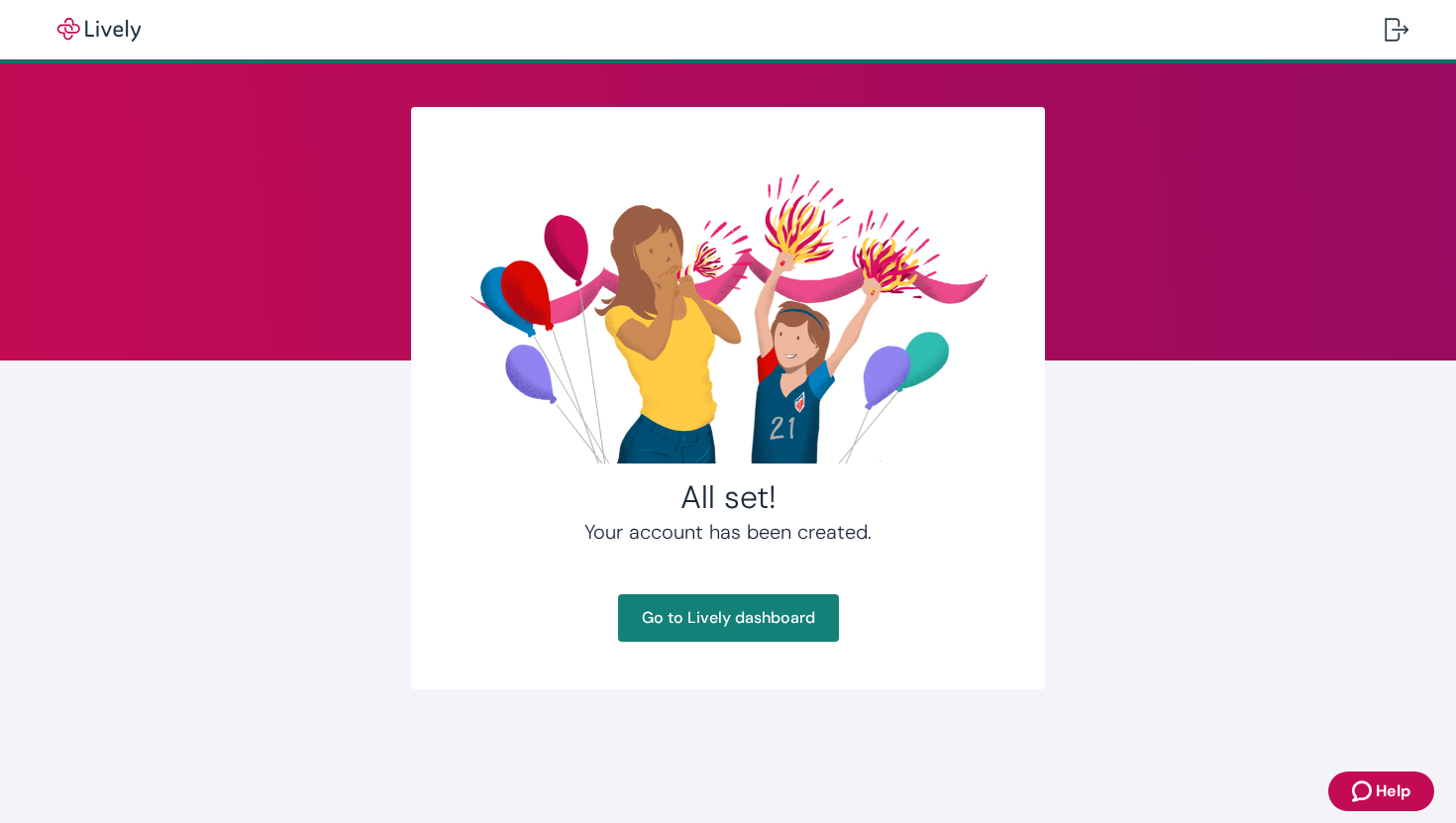
click at [957, 658] on div "All set! Your account has been created. Go to Lively dashboard" at bounding box center [727, 398] width 634 height 582
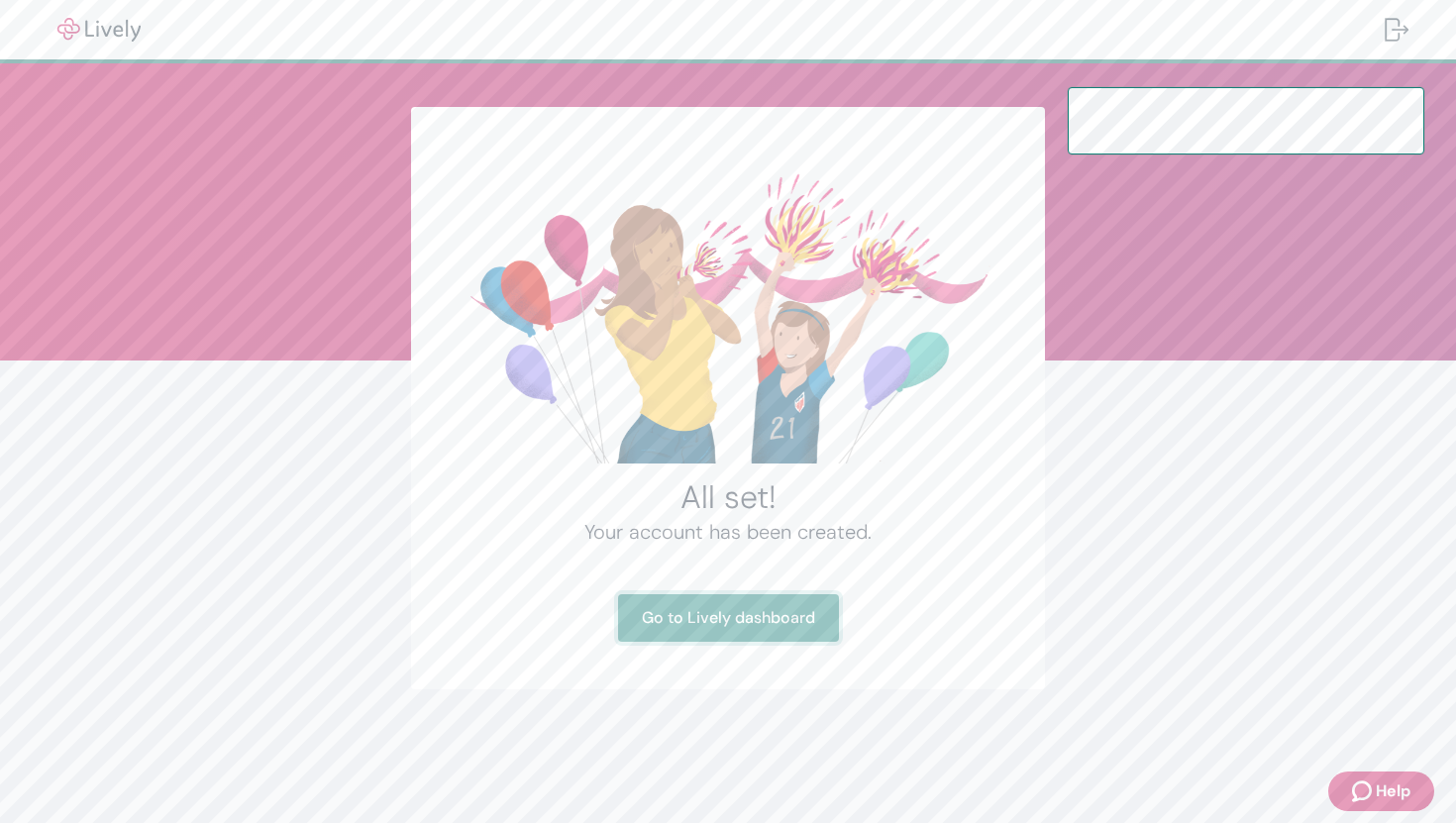
click at [796, 639] on link "Go to Lively dashboard" at bounding box center [728, 618] width 221 height 48
